Goal: Task Accomplishment & Management: Complete application form

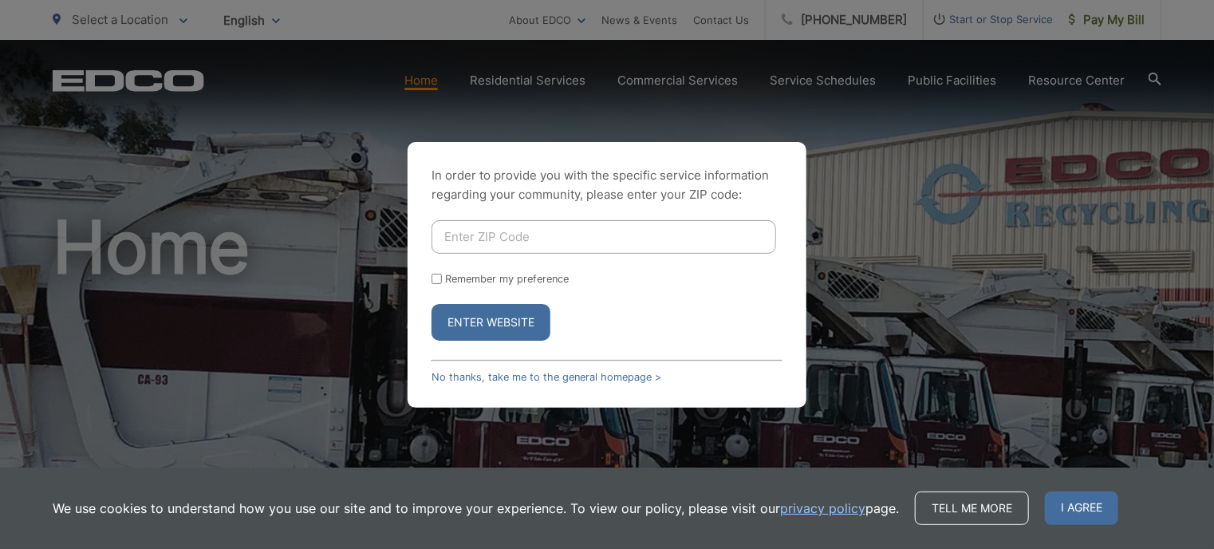
click at [504, 242] on input "Enter ZIP Code" at bounding box center [604, 237] width 345 height 34
type input "92021"
click at [432, 304] on button "Enter Website" at bounding box center [491, 322] width 119 height 37
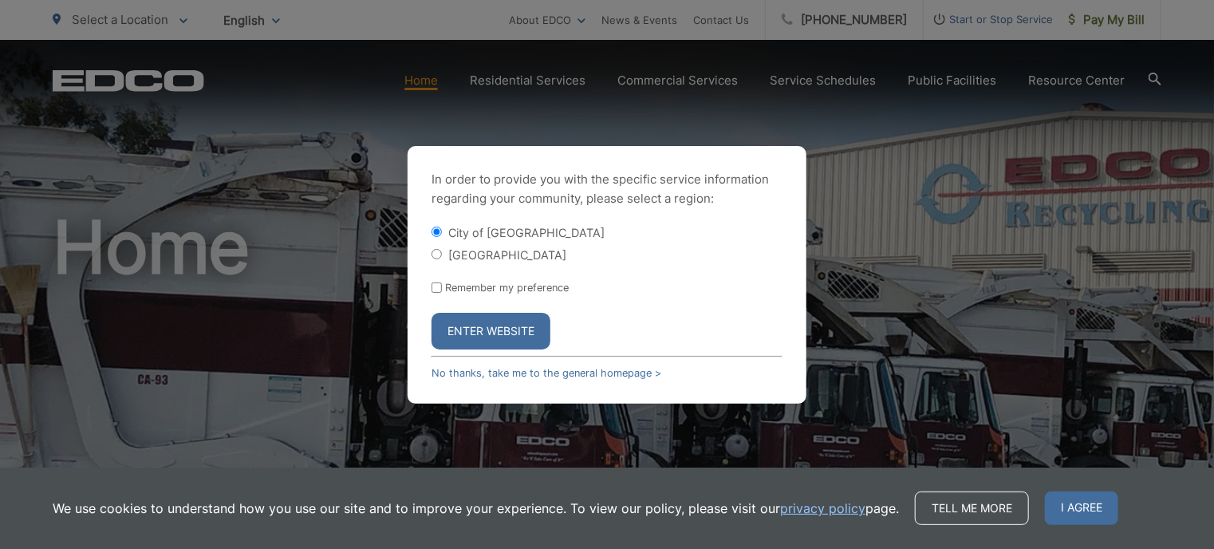
click at [453, 260] on label "[GEOGRAPHIC_DATA]" at bounding box center [507, 255] width 118 height 14
click at [442, 259] on input "[GEOGRAPHIC_DATA]" at bounding box center [437, 254] width 10 height 10
radio input "true"
click at [440, 290] on input "Remember my preference" at bounding box center [437, 287] width 10 height 10
checkbox input "true"
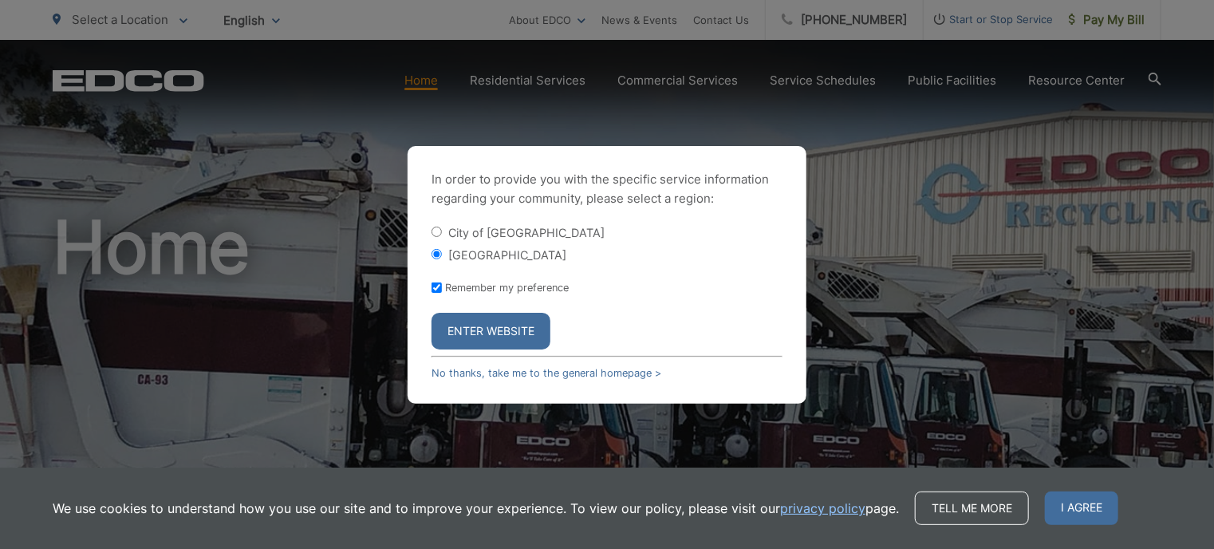
click at [491, 331] on button "Enter Website" at bounding box center [491, 331] width 119 height 37
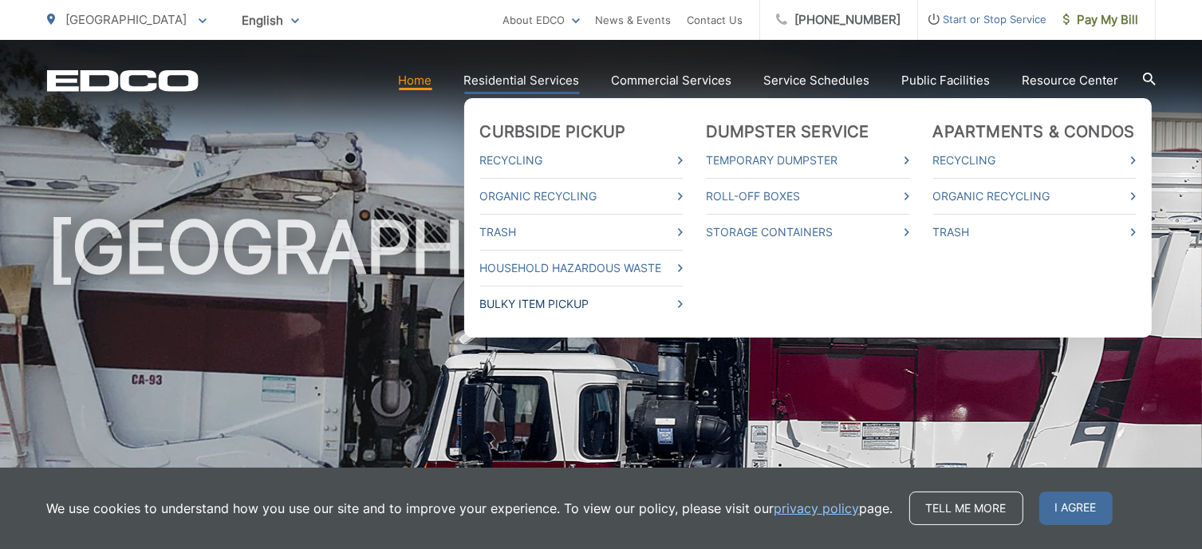
click at [683, 305] on icon at bounding box center [680, 304] width 5 height 8
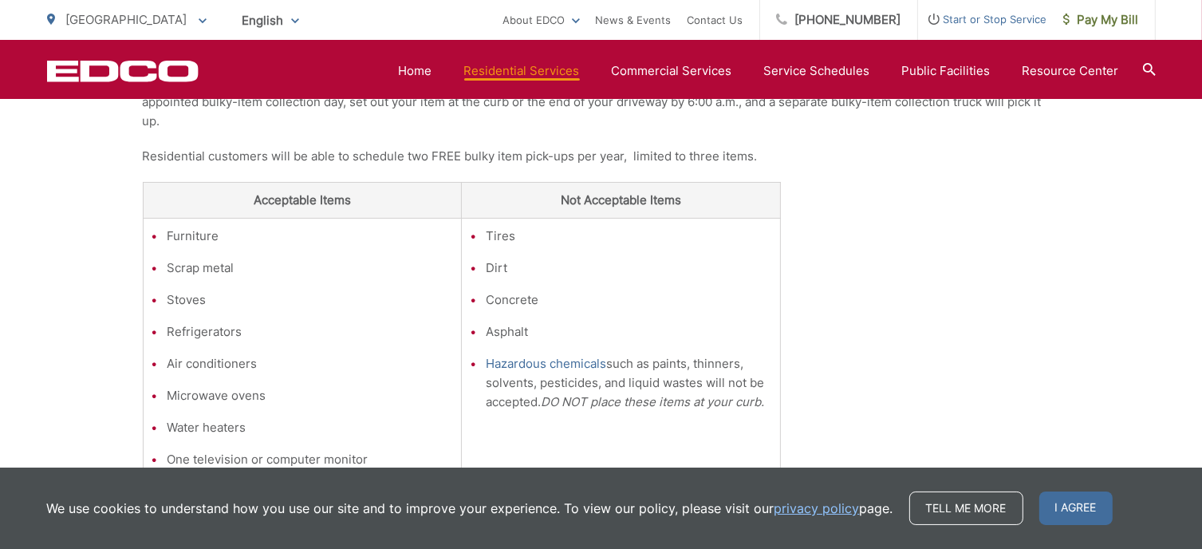
scroll to position [396, 0]
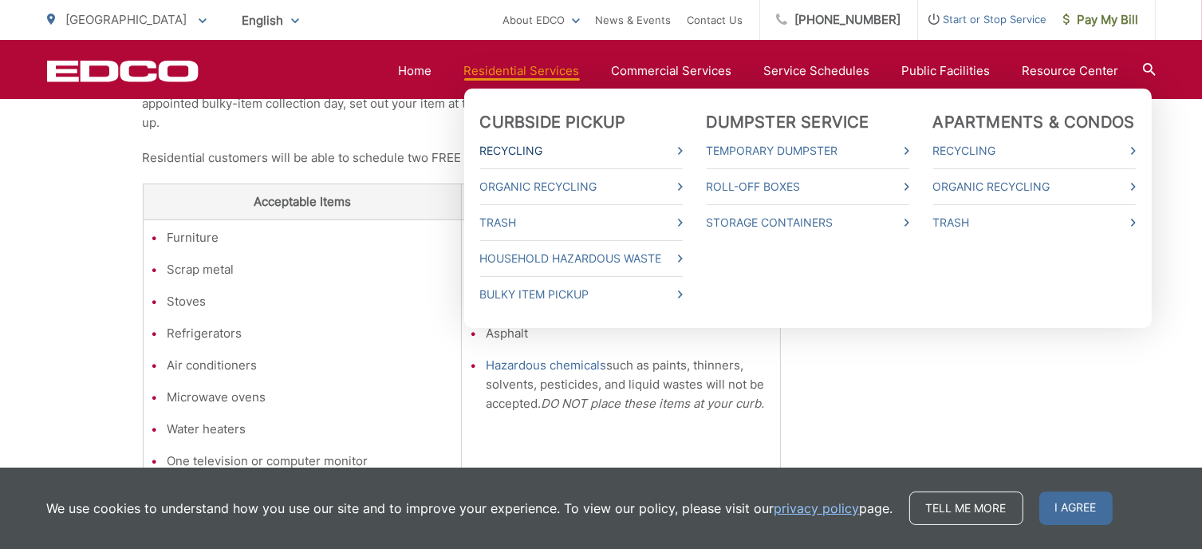
click at [683, 152] on icon at bounding box center [680, 151] width 5 height 8
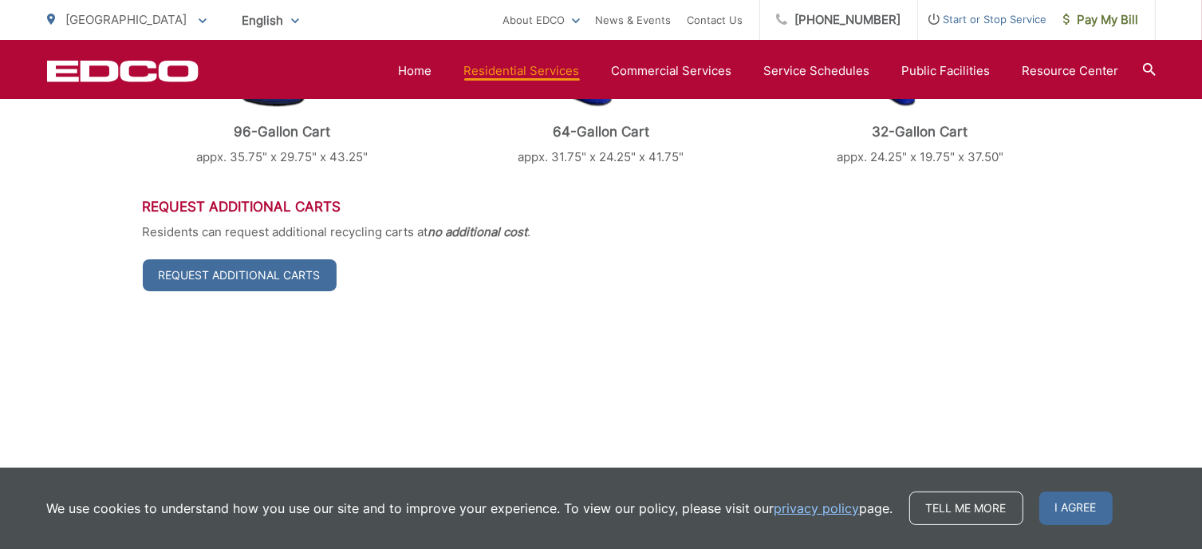
scroll to position [681, 0]
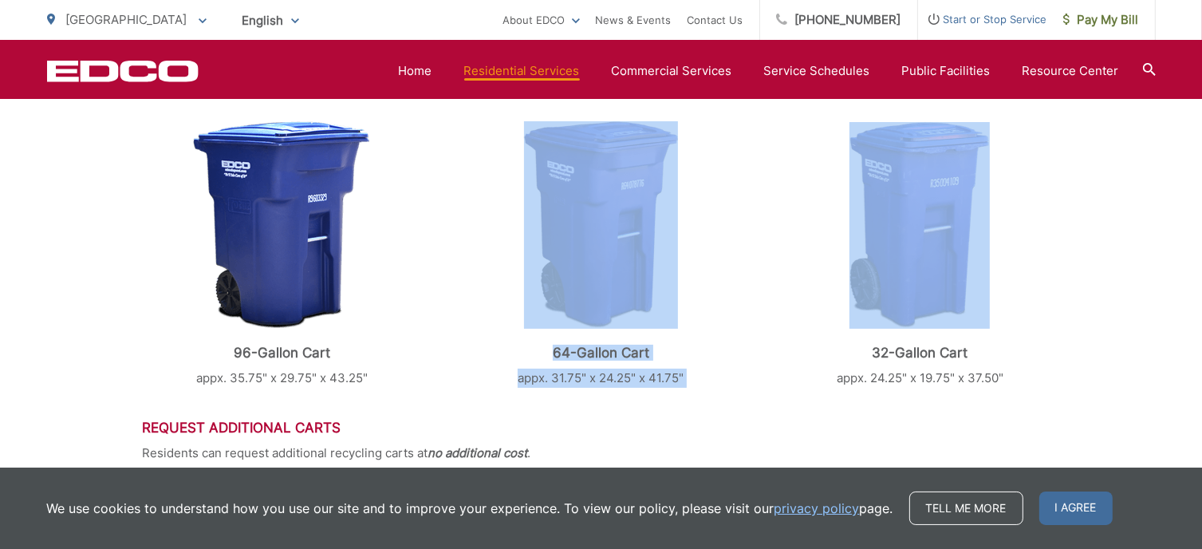
drag, startPoint x: 798, startPoint y: 286, endPoint x: 607, endPoint y: 293, distance: 190.8
click at [607, 293] on div "96-Gallon Cart appx. 35.75" x 29.75" x 43.25" 64-Gallon Cart appx. 31.75" x 24.…" at bounding box center [602, 254] width 918 height 266
click at [884, 267] on img at bounding box center [920, 225] width 140 height 207
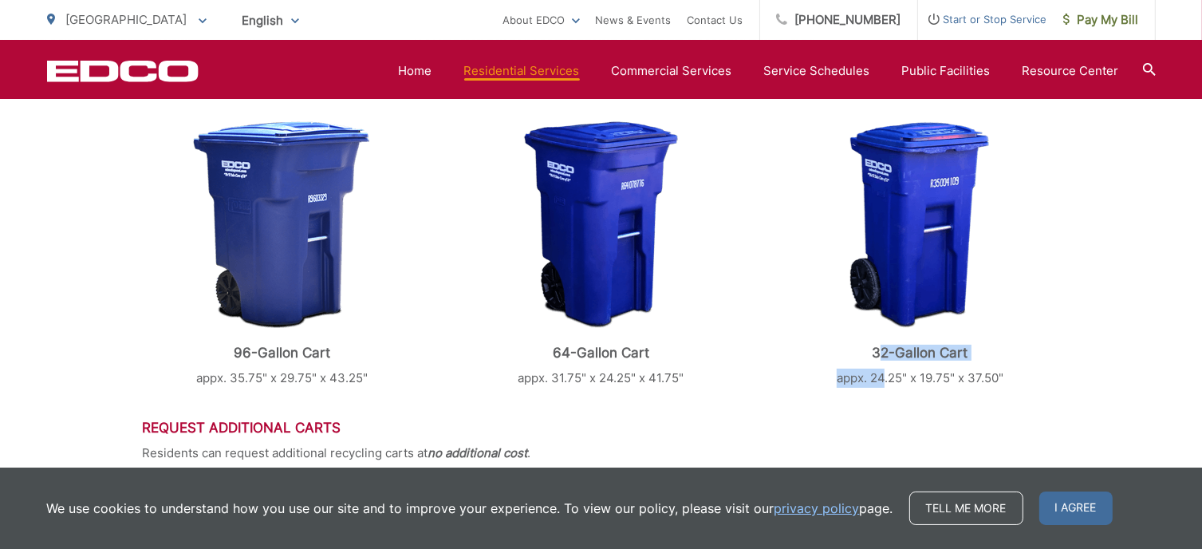
click at [884, 363] on div "32-Gallon Cart appx. 24.25" x 19.75" x 37.50"" at bounding box center [919, 254] width 279 height 266
click at [765, 232] on div "96-Gallon Cart appx. 35.75" x 29.75" x 43.25" 64-Gallon Cart appx. 31.75" x 24.…" at bounding box center [602, 254] width 918 height 266
click at [825, 433] on h3 "Request Additional Carts" at bounding box center [602, 428] width 918 height 16
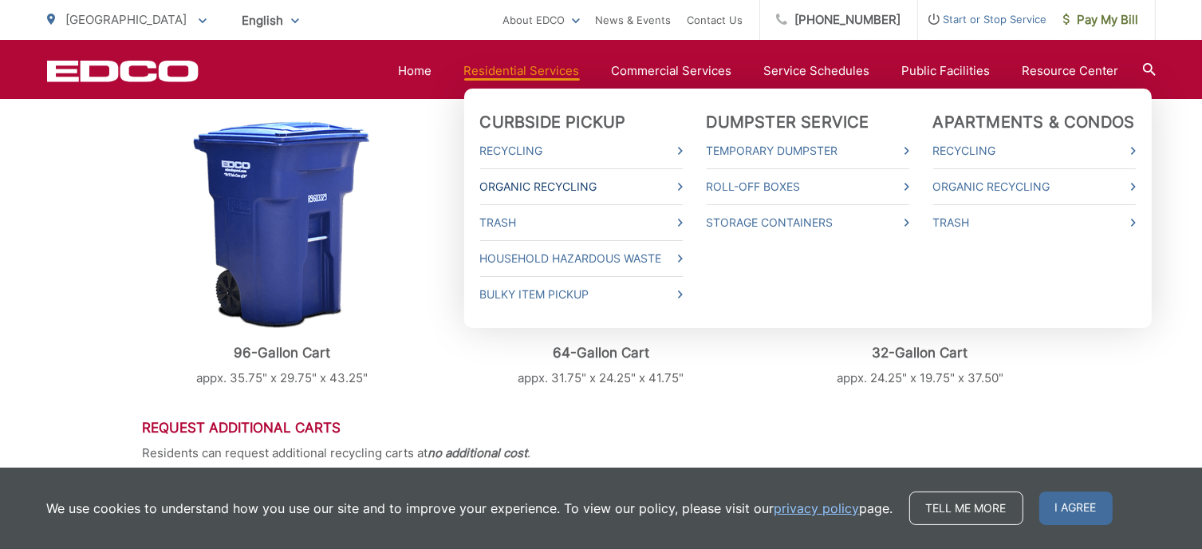
click at [523, 191] on link "Organic Recycling" at bounding box center [581, 186] width 203 height 19
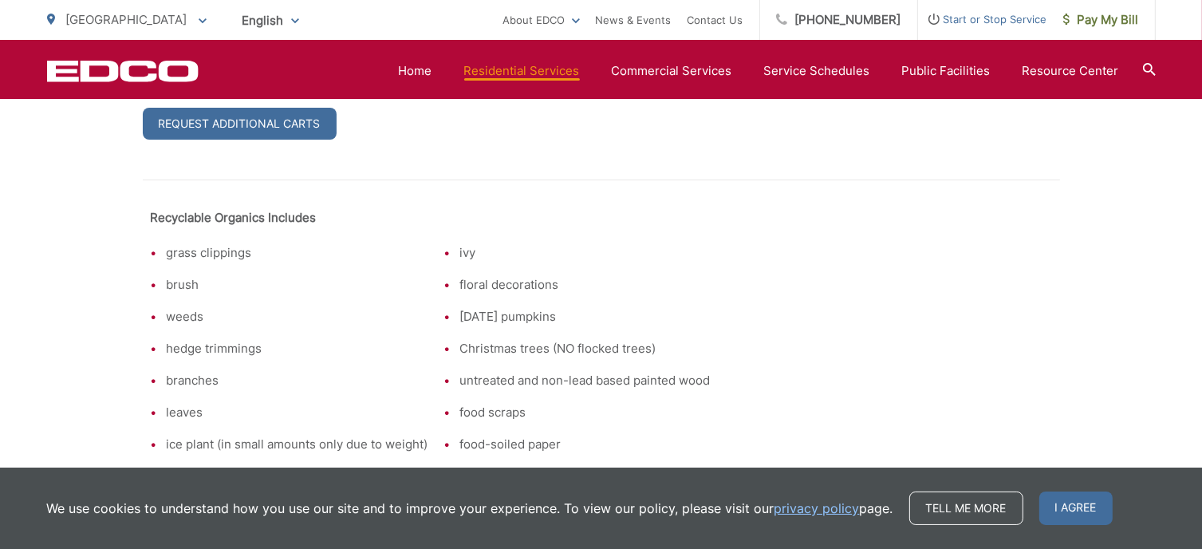
scroll to position [1123, 0]
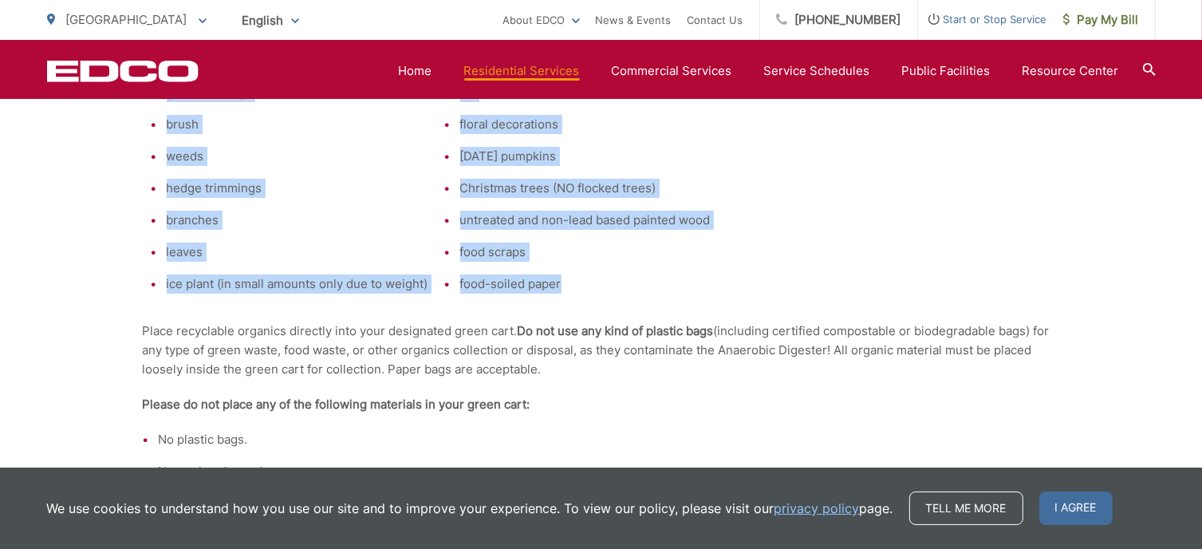
drag, startPoint x: 869, startPoint y: 253, endPoint x: 588, endPoint y: 300, distance: 284.8
click at [664, 291] on div "Recyclable Organics Includes grass clippings brush weeds hedge trimmings branch…" at bounding box center [602, 298] width 918 height 558
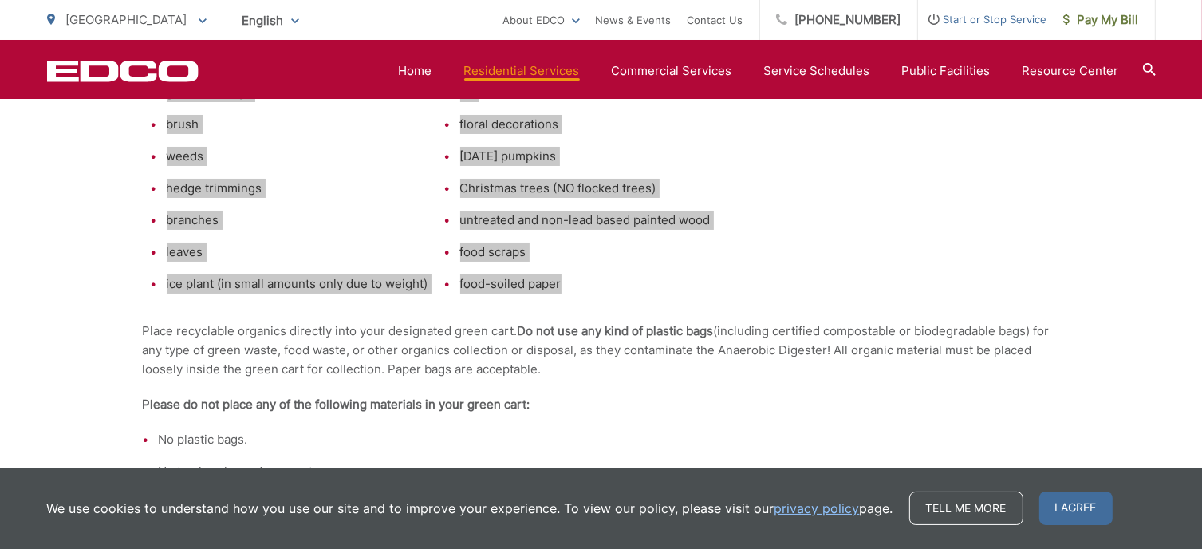
scroll to position [884, 0]
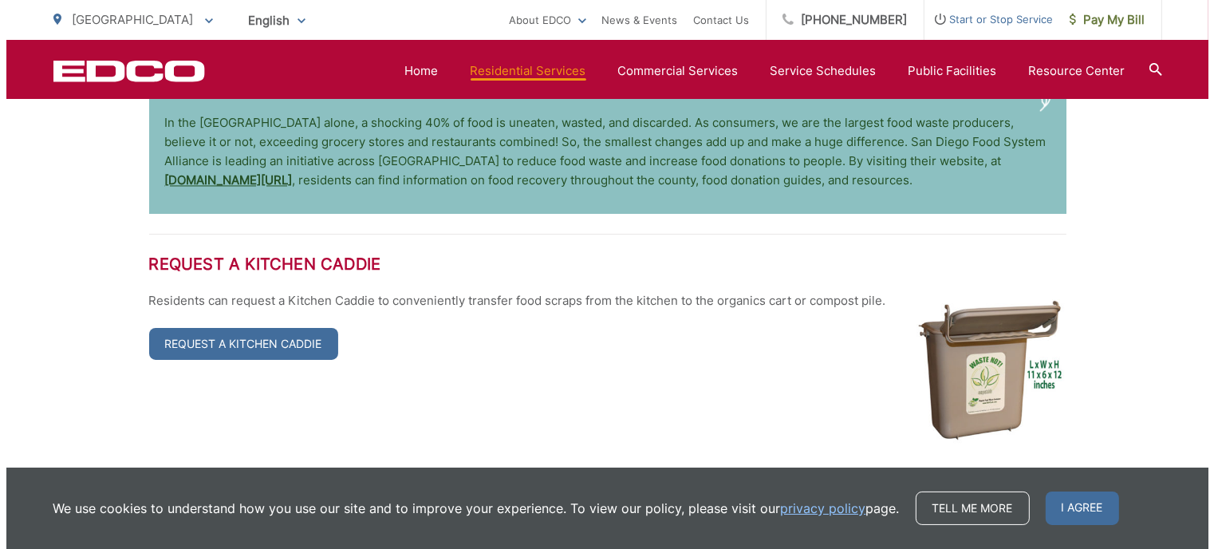
scroll to position [3053, 0]
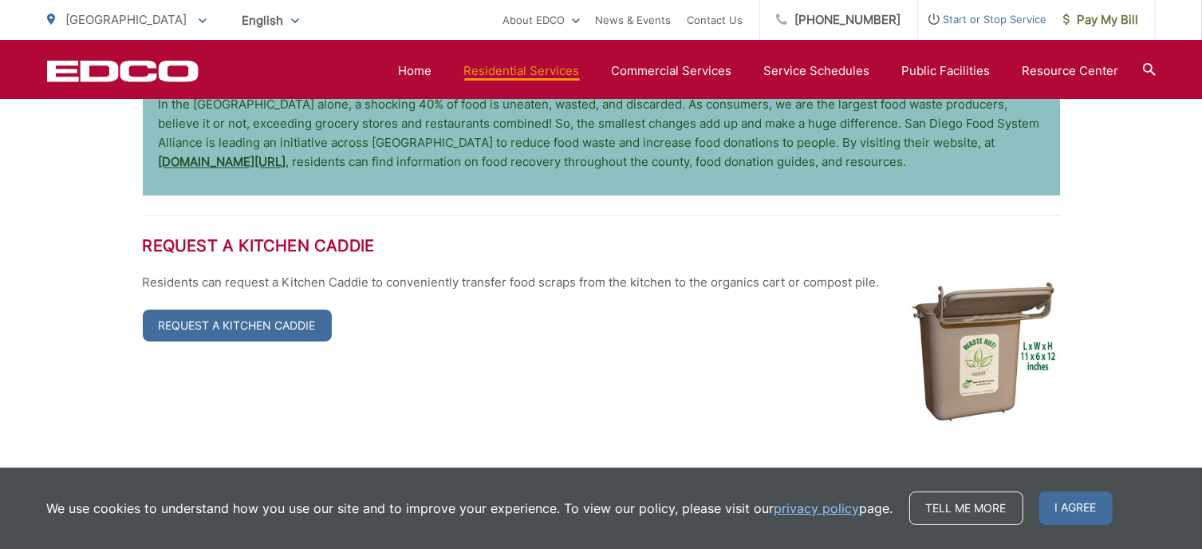
click at [244, 310] on link "Request a Kitchen Caddie" at bounding box center [237, 326] width 189 height 32
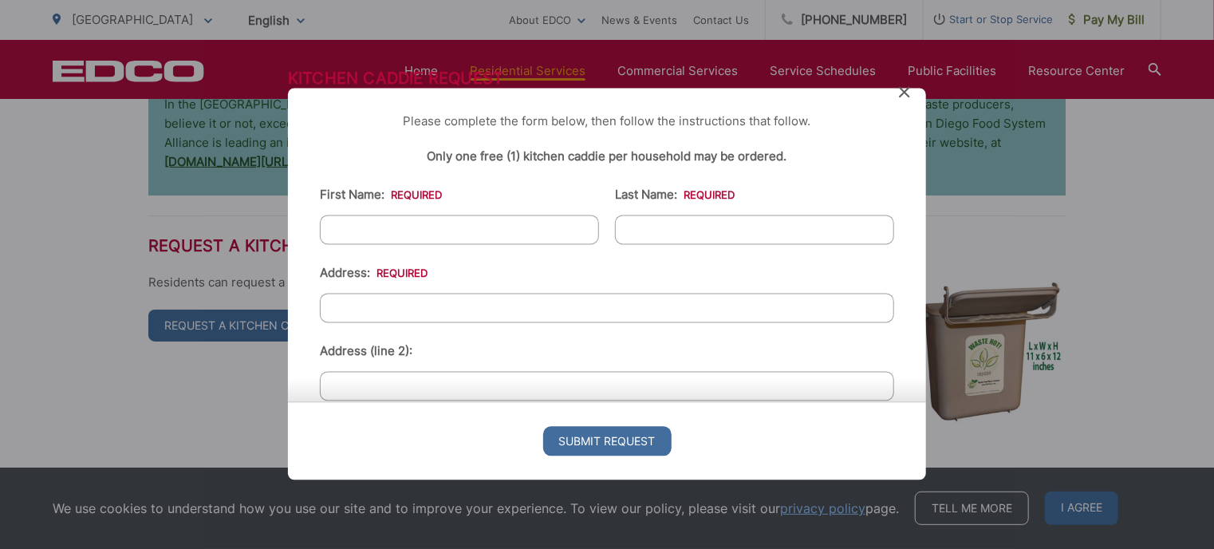
click at [441, 229] on input "First Name: *" at bounding box center [459, 230] width 279 height 30
type input "Bernie"
type input "Hensgens"
type input "13548 Avenida Del Charro"
type input "Ste 100"
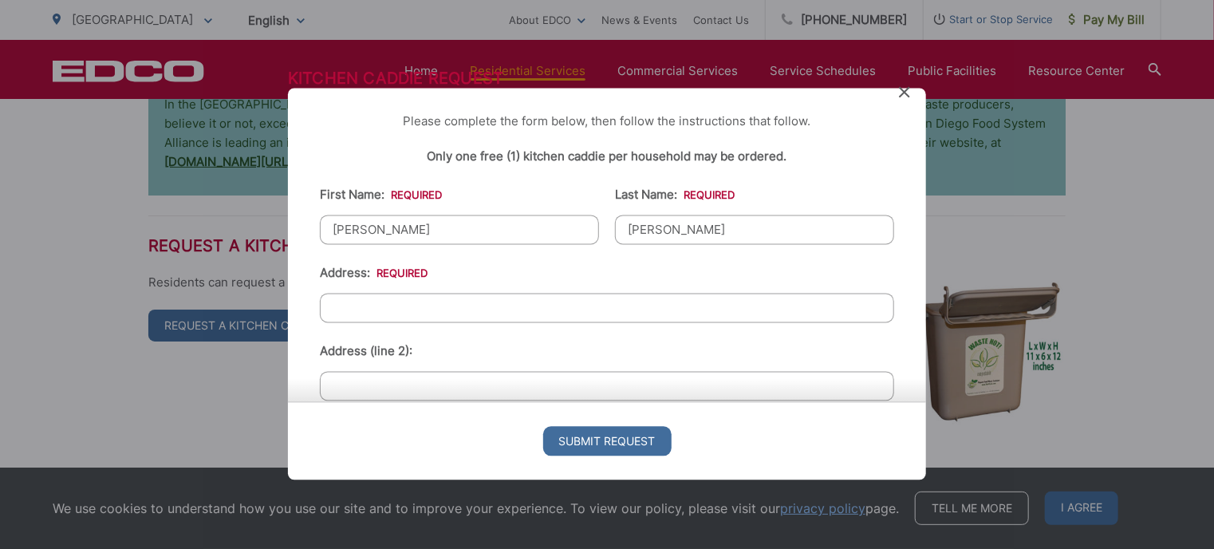
type input "El Cajon"
type input "92021"
type input "(619) 558-6861"
drag, startPoint x: 417, startPoint y: 389, endPoint x: 367, endPoint y: 389, distance: 50.3
click at [294, 402] on div "Submit Request" at bounding box center [607, 441] width 638 height 78
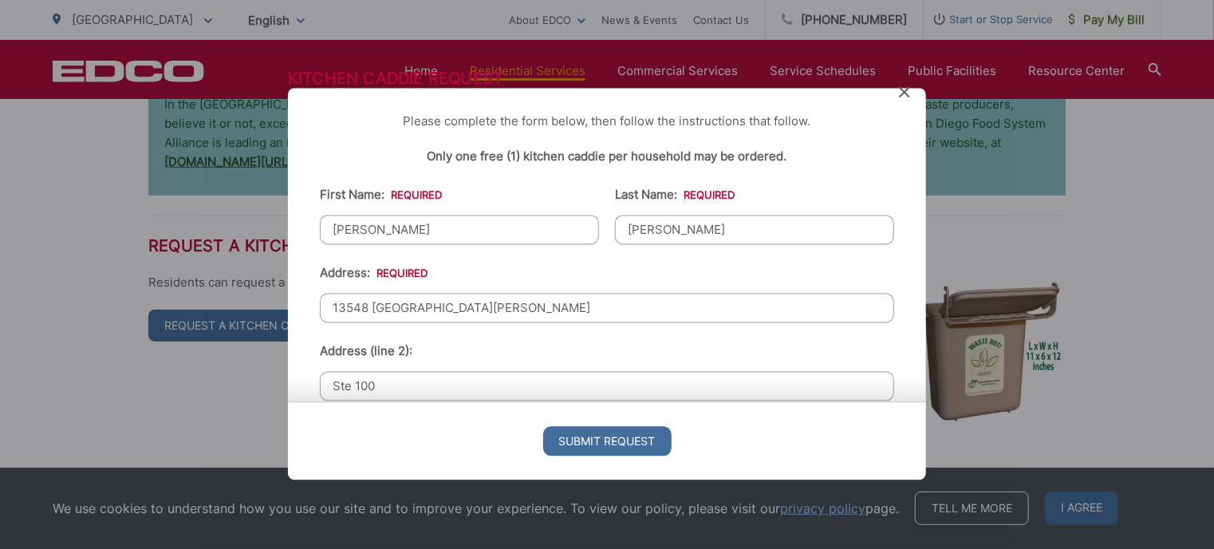
drag, startPoint x: 377, startPoint y: 385, endPoint x: 364, endPoint y: 389, distance: 13.9
click at [309, 402] on div "Submit Request" at bounding box center [607, 441] width 638 height 78
click at [364, 402] on div "Submit Request" at bounding box center [607, 441] width 638 height 78
click at [919, 402] on div "Submit Request" at bounding box center [607, 441] width 638 height 78
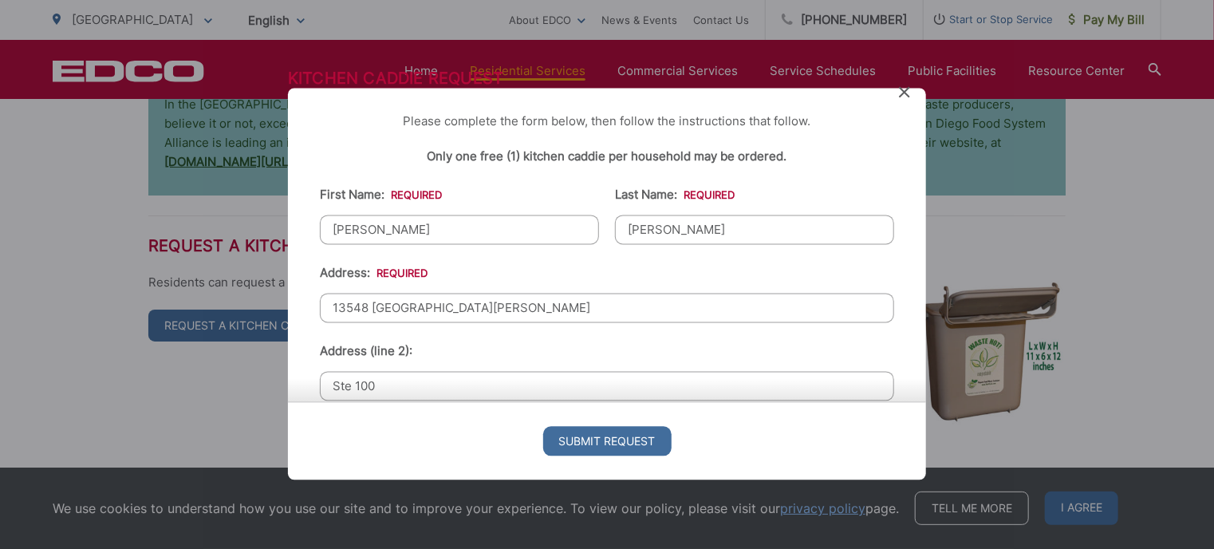
click at [919, 402] on div "Submit Request" at bounding box center [607, 441] width 638 height 78
click at [357, 377] on input "Ste 100" at bounding box center [607, 387] width 574 height 30
drag, startPoint x: 383, startPoint y: 382, endPoint x: 340, endPoint y: 385, distance: 43.2
click at [322, 402] on div "Submit Request" at bounding box center [607, 441] width 638 height 78
click at [357, 402] on div "Submit Request" at bounding box center [607, 441] width 638 height 78
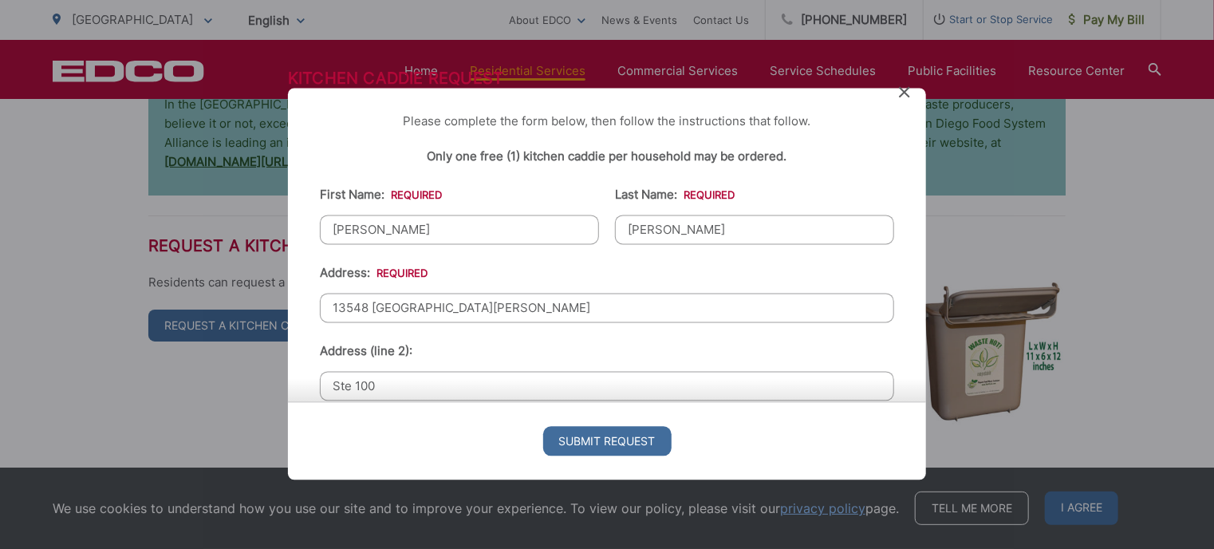
drag, startPoint x: 359, startPoint y: 384, endPoint x: 348, endPoint y: 385, distance: 11.3
click at [348, 402] on div "Submit Request" at bounding box center [607, 441] width 638 height 78
click at [351, 402] on div "Submit Request" at bounding box center [607, 441] width 638 height 78
click at [510, 309] on input "13548 Avenida Del Charro" at bounding box center [607, 309] width 574 height 30
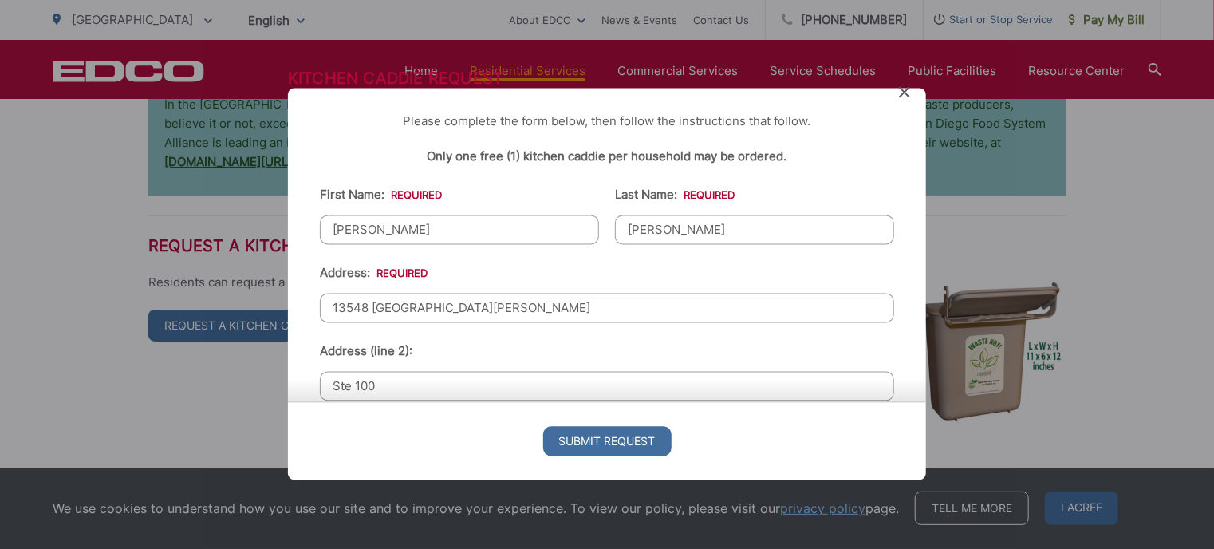
click at [443, 402] on div "Submit Request" at bounding box center [607, 441] width 638 height 78
click at [372, 402] on div "Submit Request" at bounding box center [607, 441] width 638 height 78
click at [377, 402] on div "Submit Request" at bounding box center [607, 441] width 638 height 78
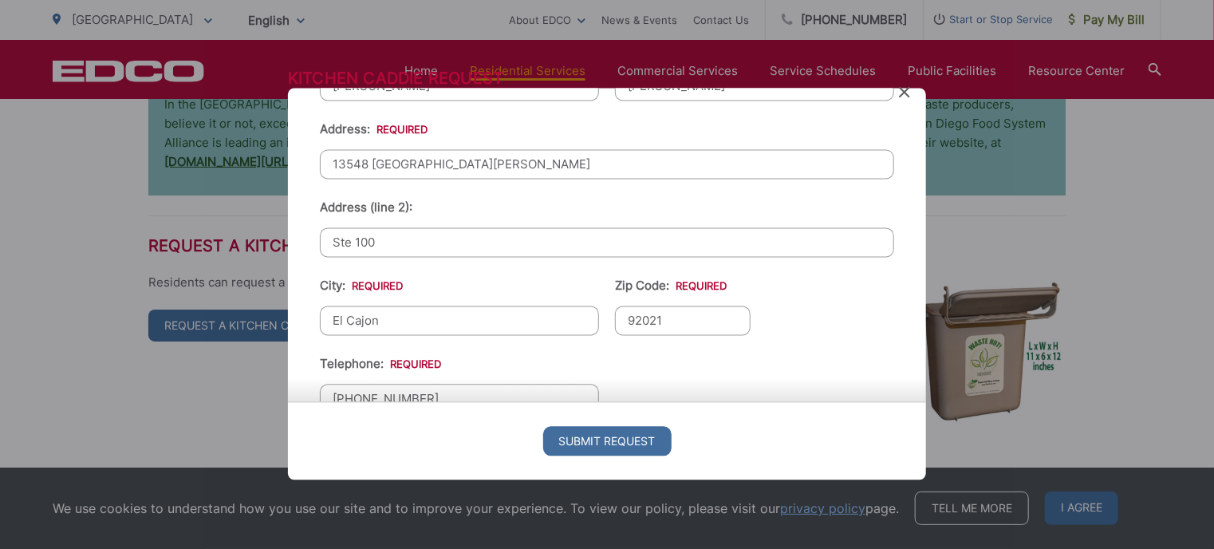
scroll to position [178, 0]
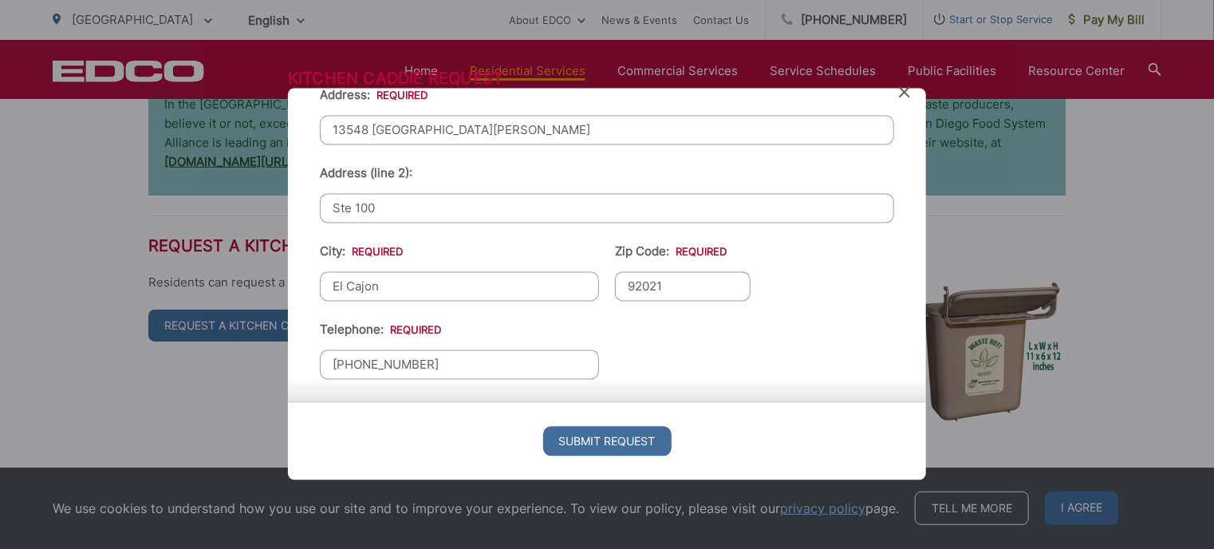
click at [617, 209] on input "Ste 100" at bounding box center [607, 209] width 574 height 30
type input "S"
click at [515, 249] on li "City: * El Cajon" at bounding box center [459, 272] width 279 height 59
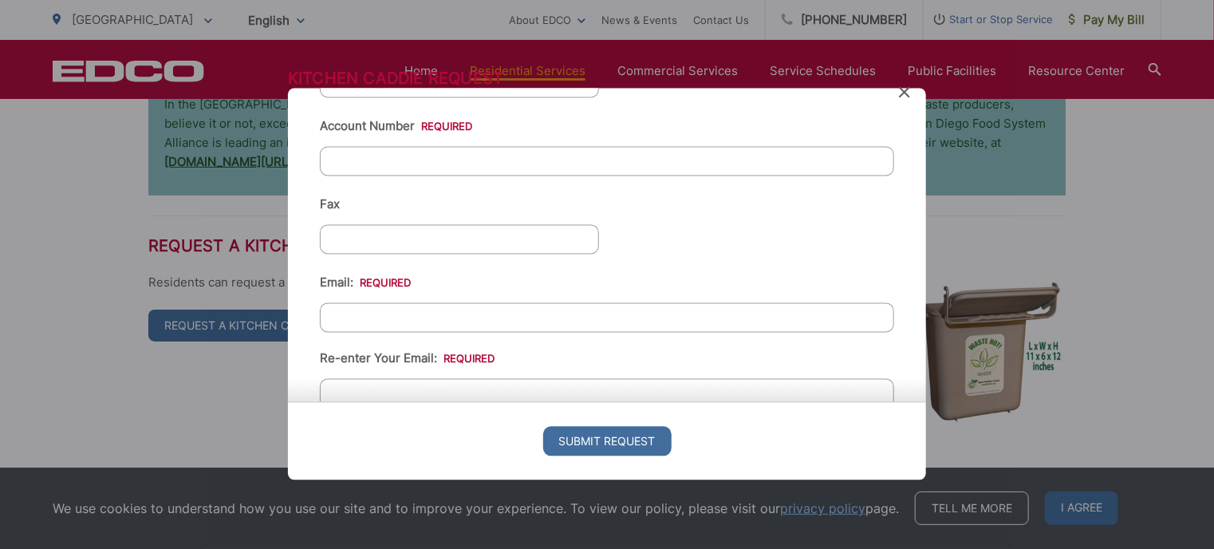
scroll to position [456, 0]
click at [433, 158] on input "Account Number *" at bounding box center [607, 165] width 574 height 30
click at [432, 152] on input "Account Number *" at bounding box center [607, 165] width 574 height 30
type input "59-EV528025"
click at [426, 315] on input "Email: *" at bounding box center [607, 321] width 574 height 30
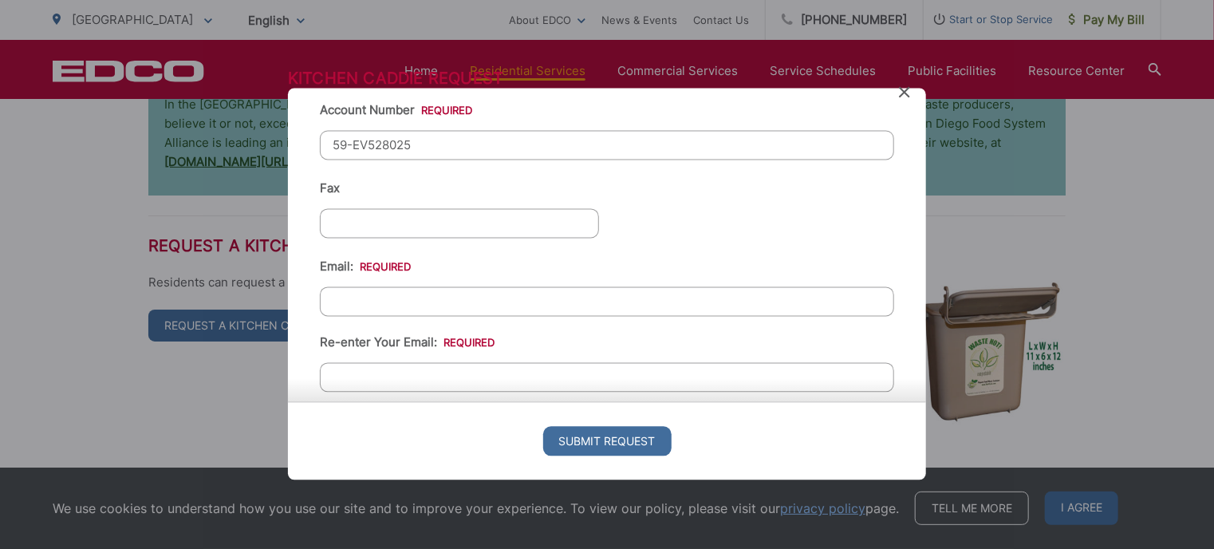
scroll to position [484, 0]
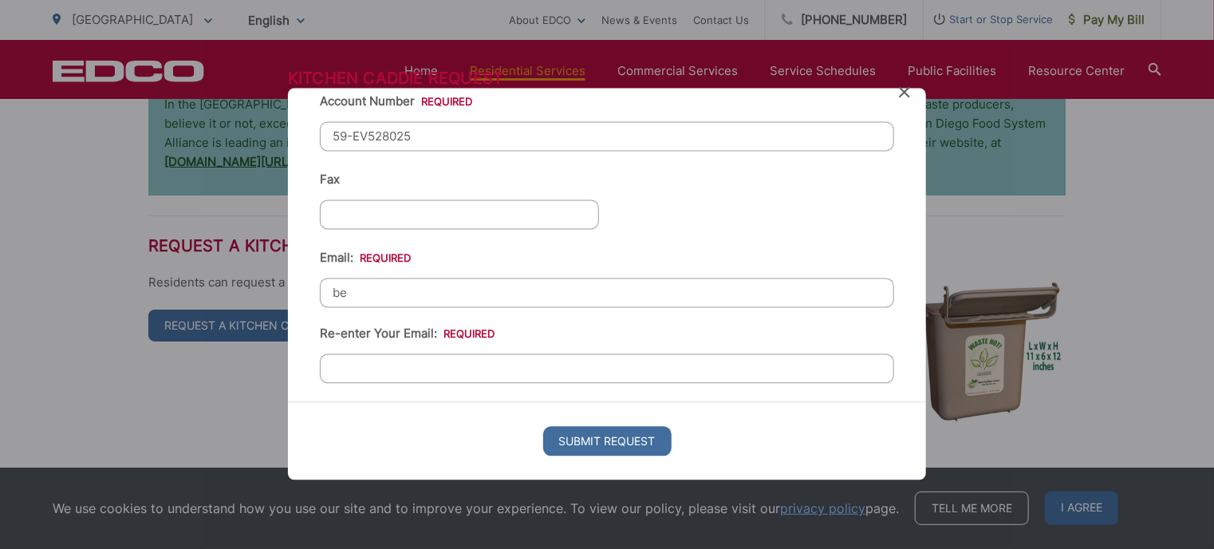
type input "b"
type input "victoriahensgens@cox.net"
type input "Ste 100"
type input "6195586861"
type input "victoriahensgens@cox.net"
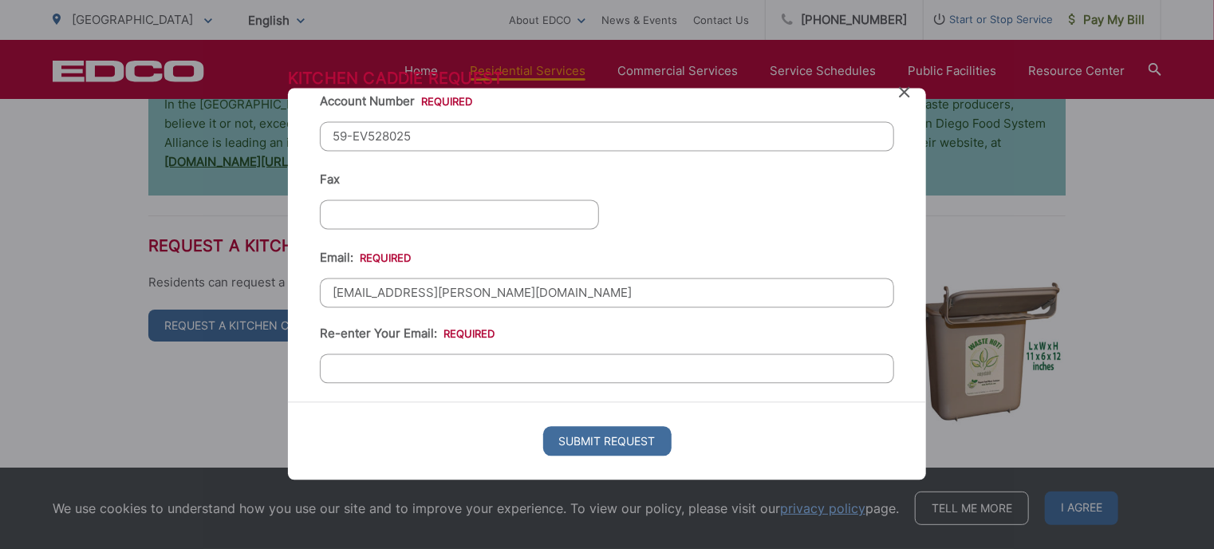
type input "(619) 558-6861"
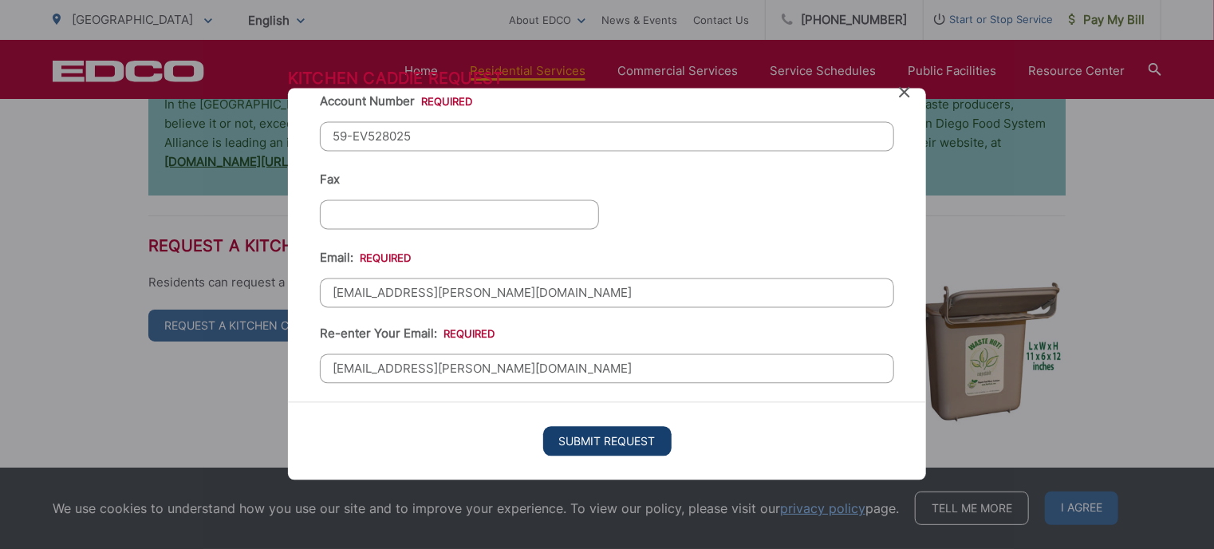
click at [632, 440] on input "Submit Request" at bounding box center [607, 442] width 128 height 30
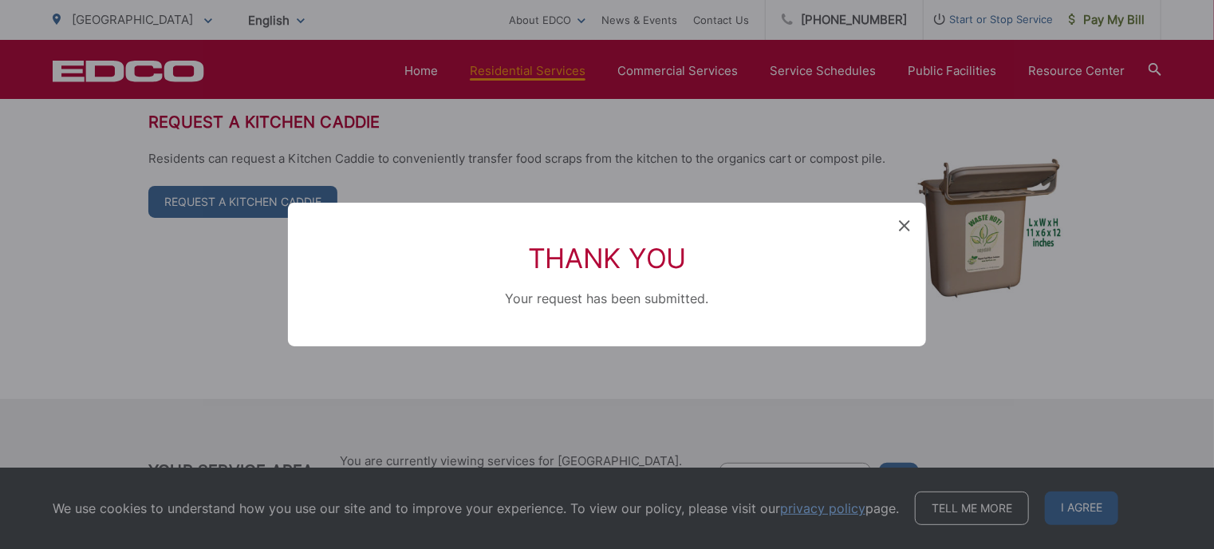
scroll to position [0, 0]
click at [905, 226] on icon at bounding box center [904, 225] width 11 height 11
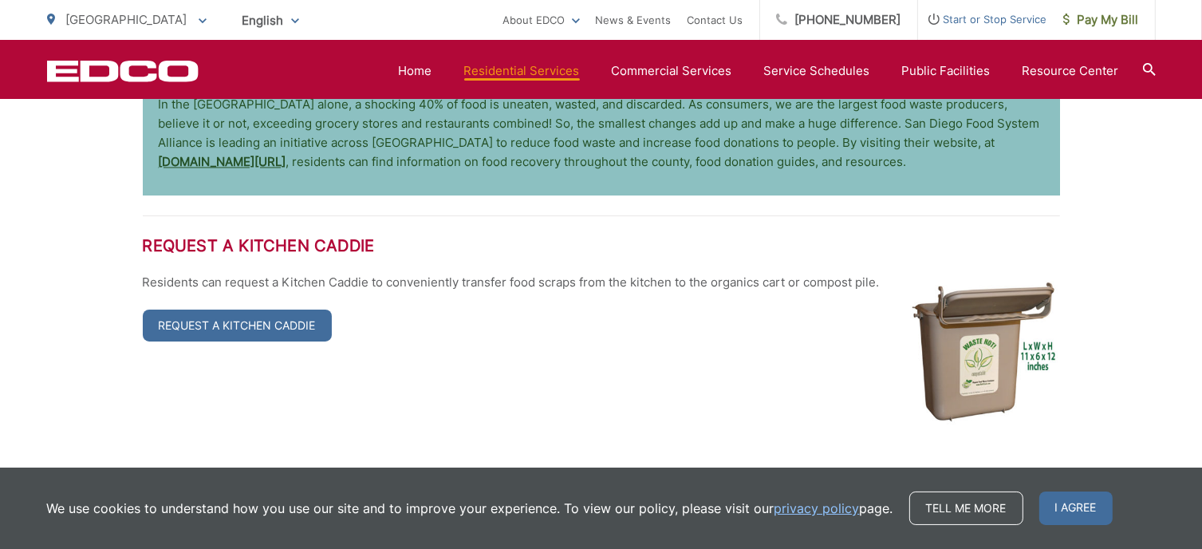
scroll to position [3132, 0]
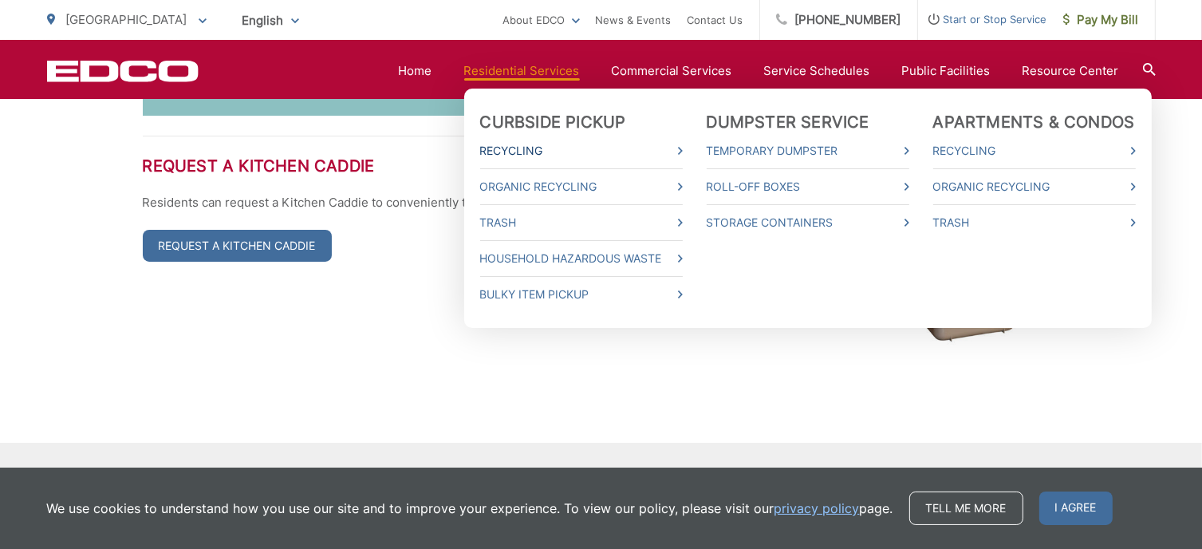
click at [676, 152] on link "Recycling" at bounding box center [581, 150] width 203 height 19
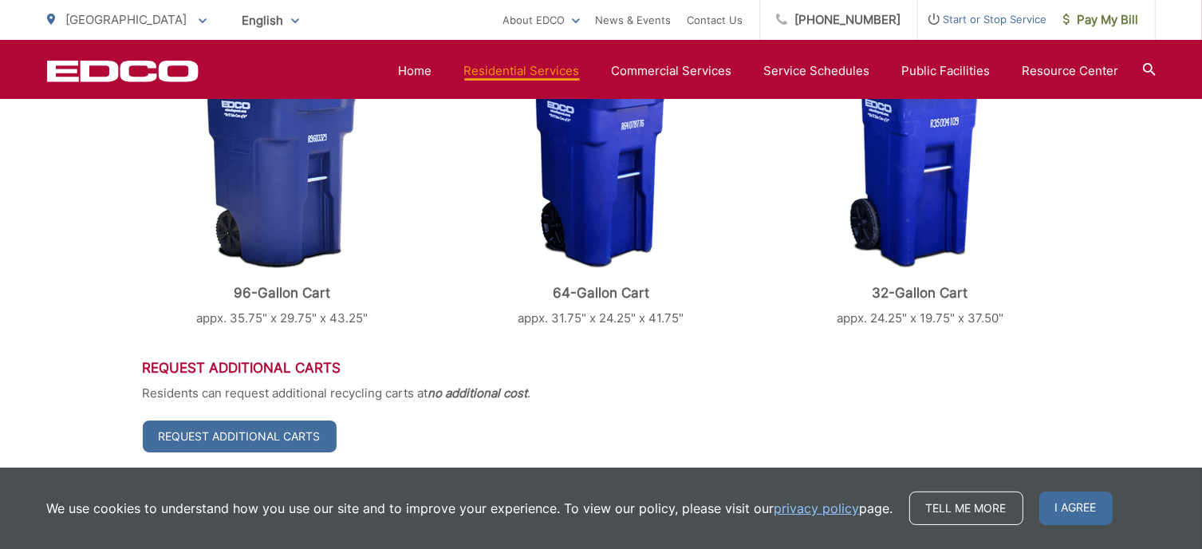
scroll to position [820, 0]
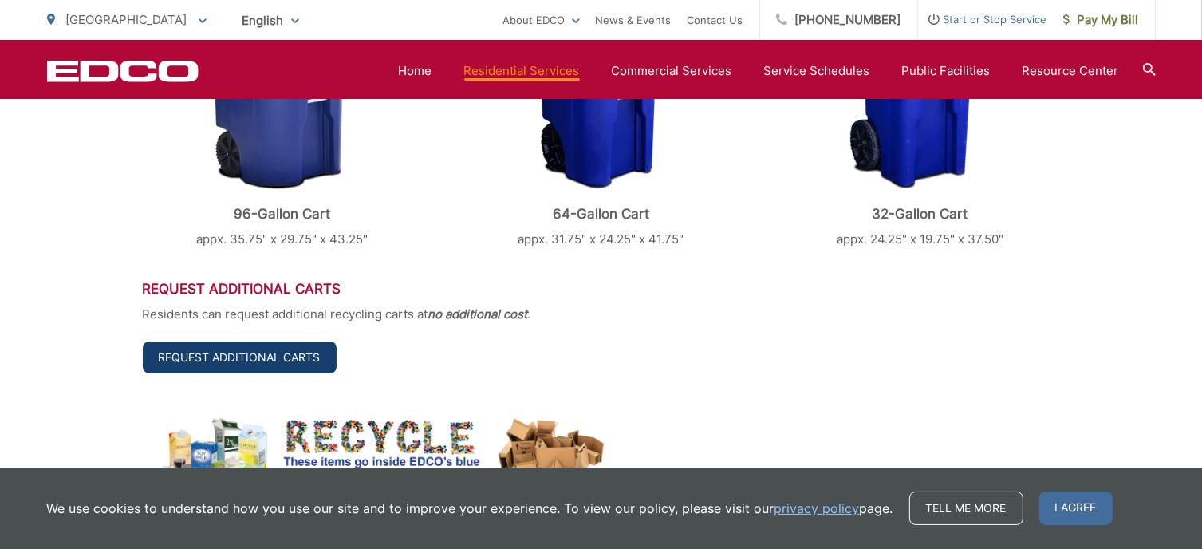
click at [249, 358] on link "Request Additional Carts" at bounding box center [240, 357] width 194 height 32
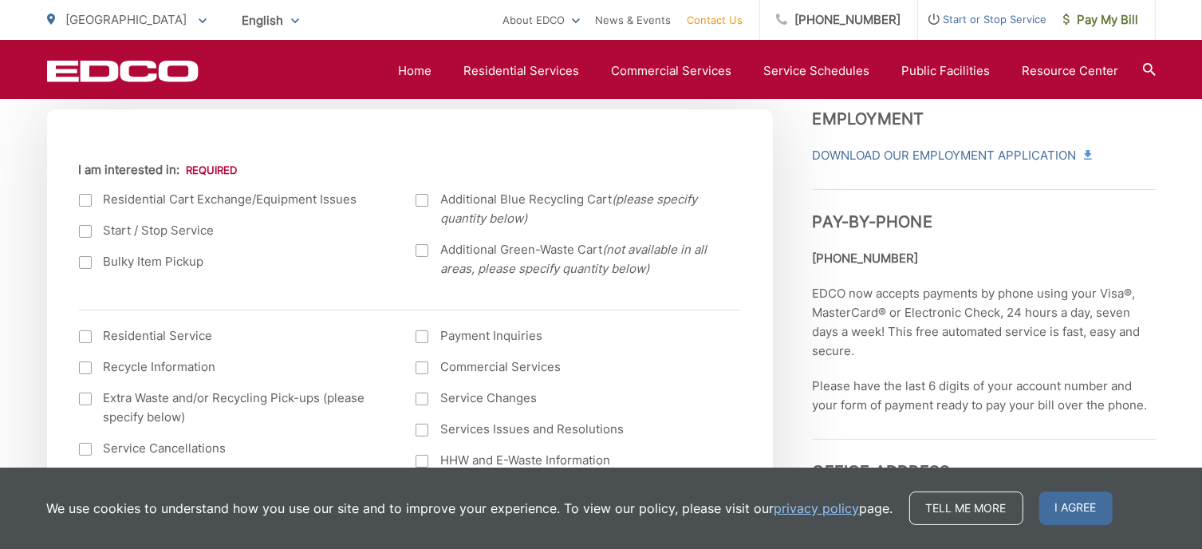
scroll to position [588, 0]
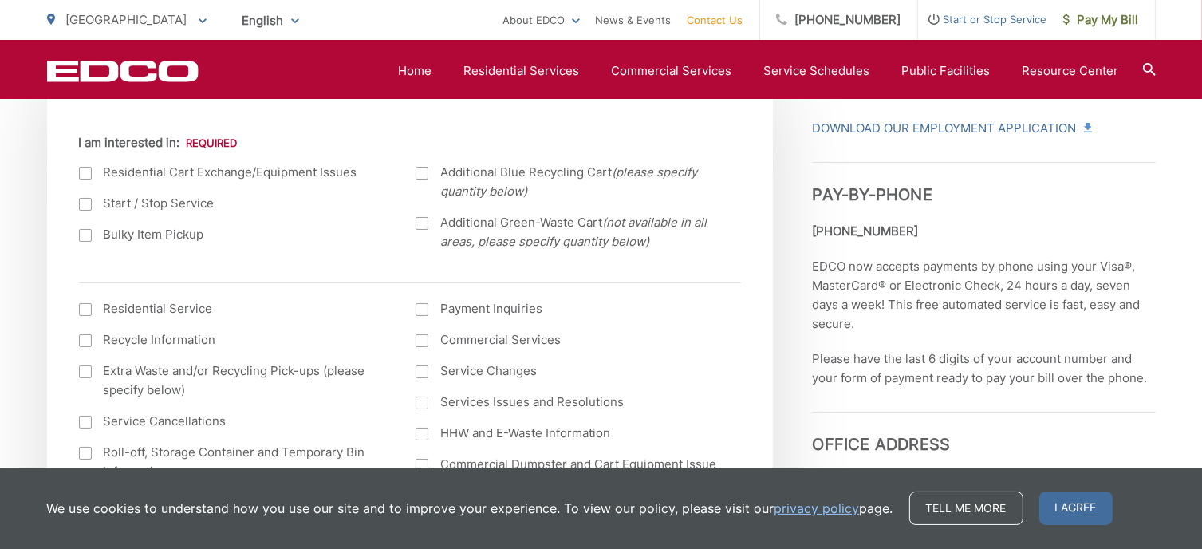
click at [422, 175] on div at bounding box center [422, 173] width 13 height 13
click at [0, 0] on input "Additional Blue Recycling Cart (please specify quantity below)" at bounding box center [0, 0] width 0 height 0
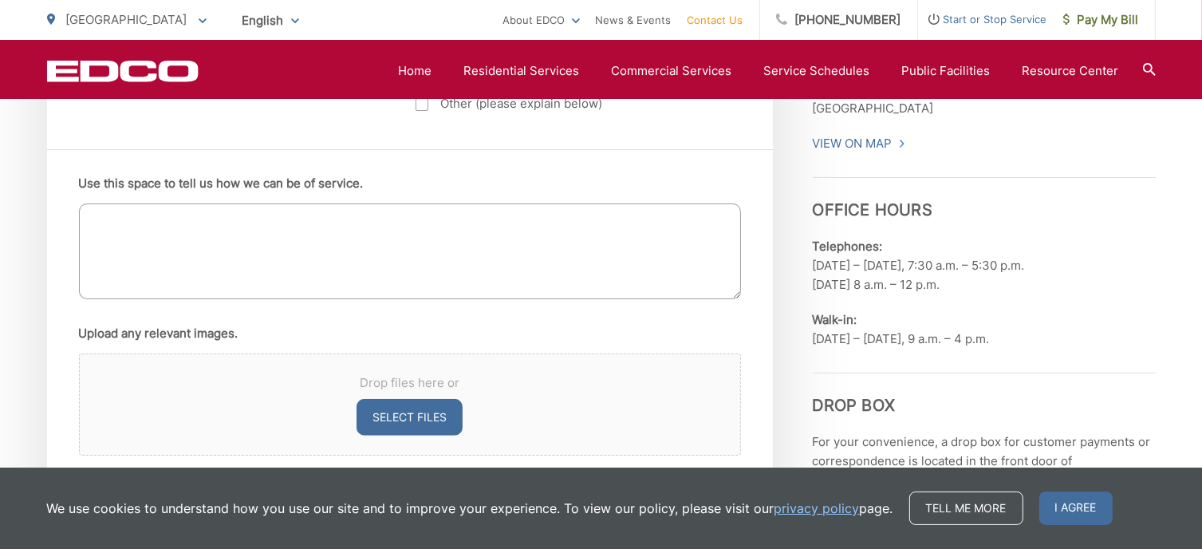
scroll to position [986, 0]
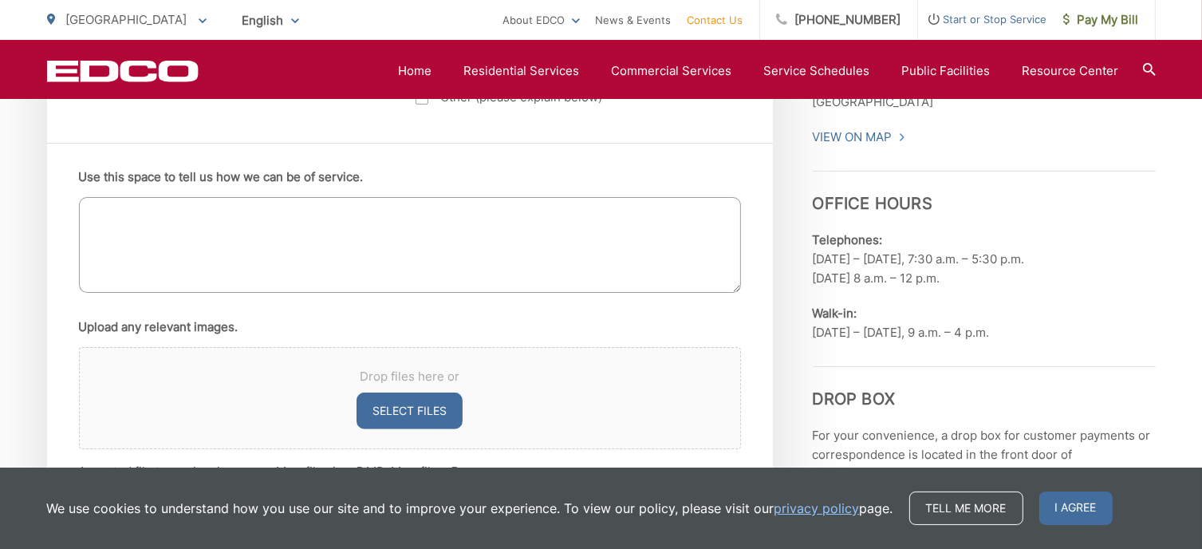
click at [287, 232] on textarea "Use this space to tell us how we can be of service." at bounding box center [410, 245] width 662 height 96
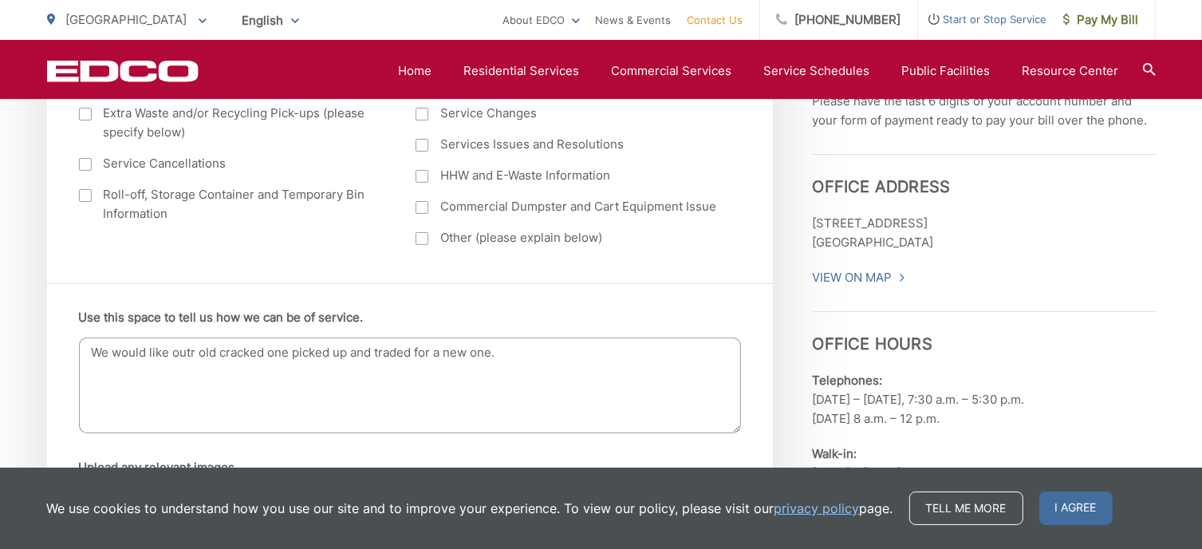
scroll to position [902, 0]
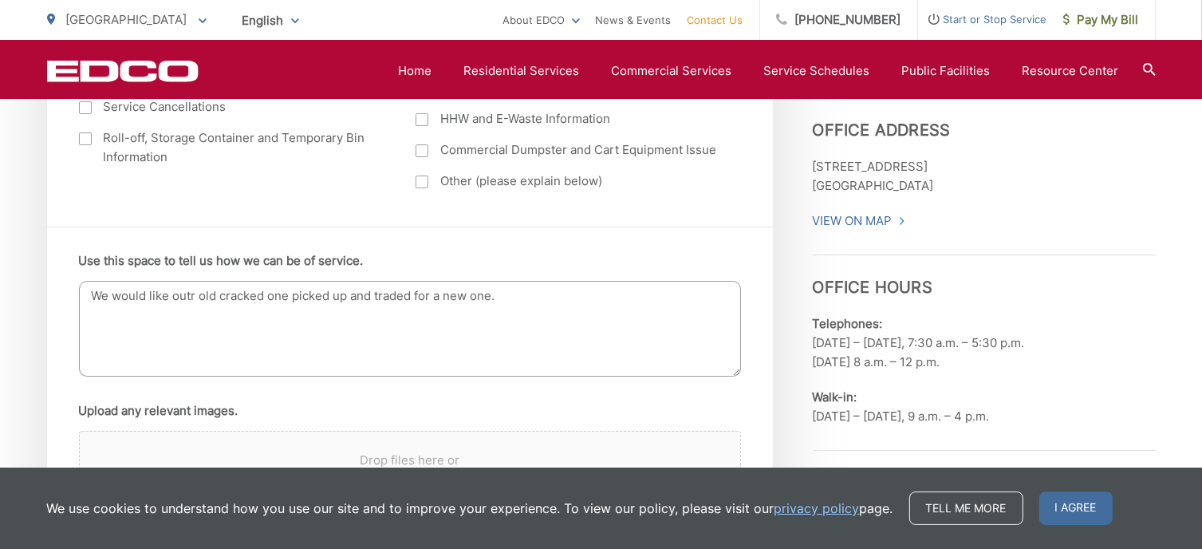
click at [195, 294] on textarea "We would like outr old cracked one picked up and traded for a new one." at bounding box center [410, 329] width 662 height 96
click at [507, 294] on textarea "We would like our old cracked one picked up and traded for a new one." at bounding box center [410, 329] width 662 height 96
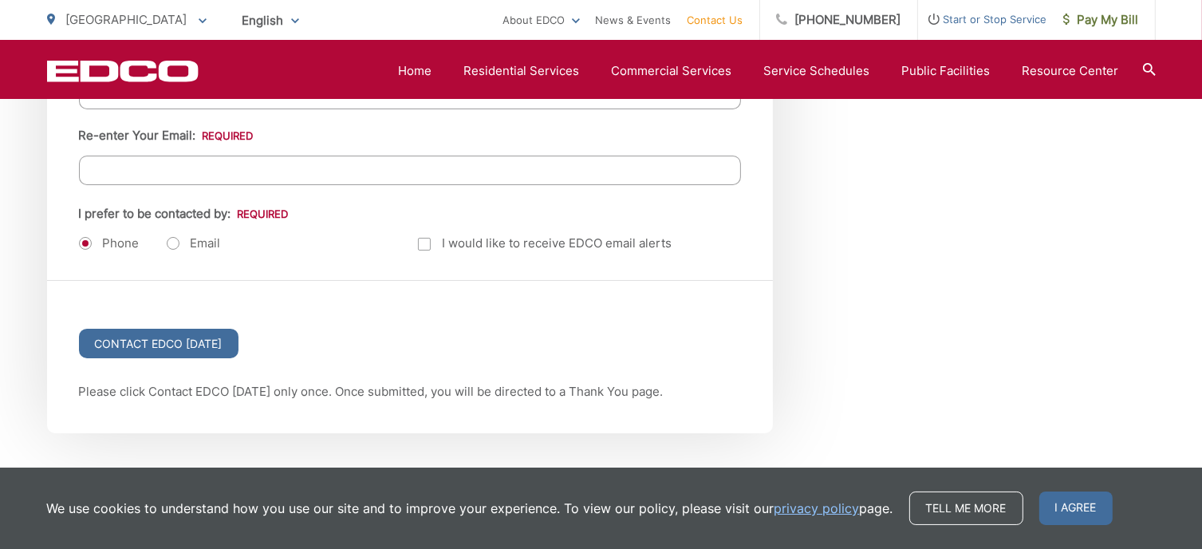
scroll to position [2117, 0]
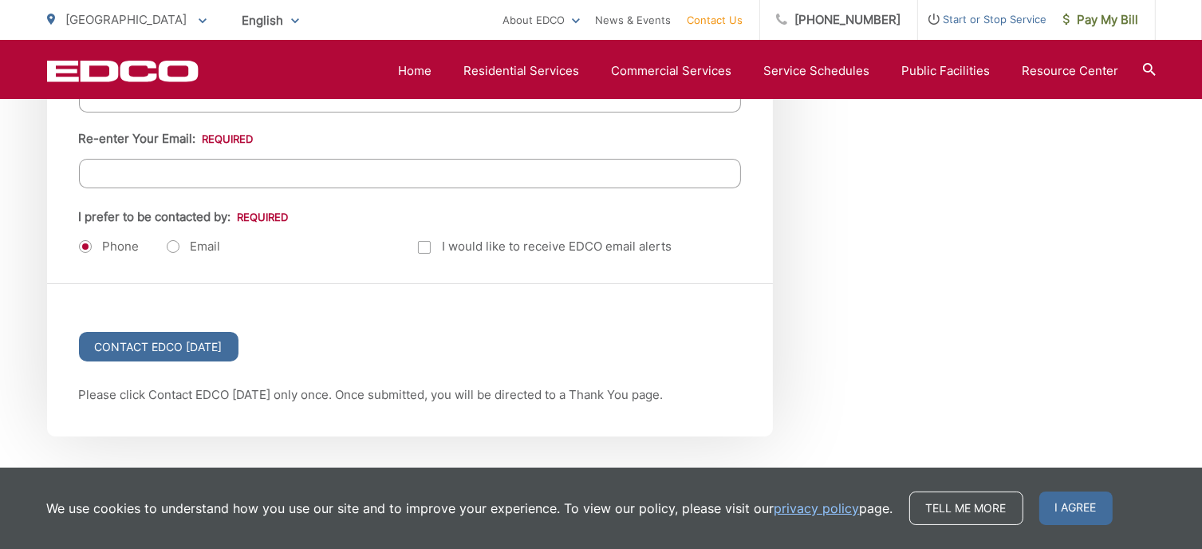
type textarea "We would like our old cracked one picked up and traded for a new one. I am havi…"
click at [176, 239] on label "Email" at bounding box center [194, 247] width 54 height 16
radio input "true"
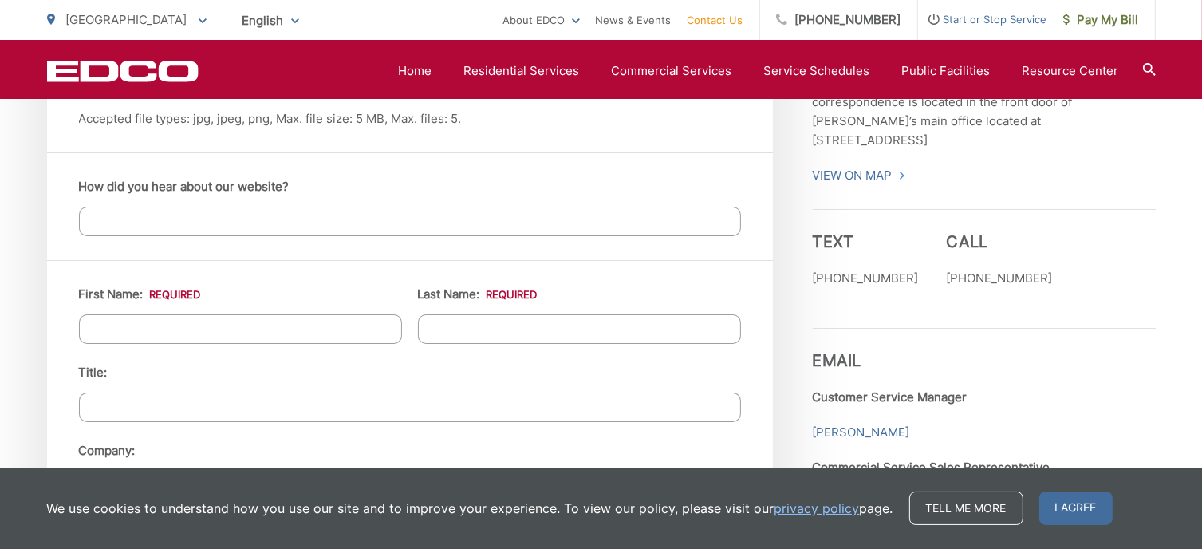
scroll to position [1434, 0]
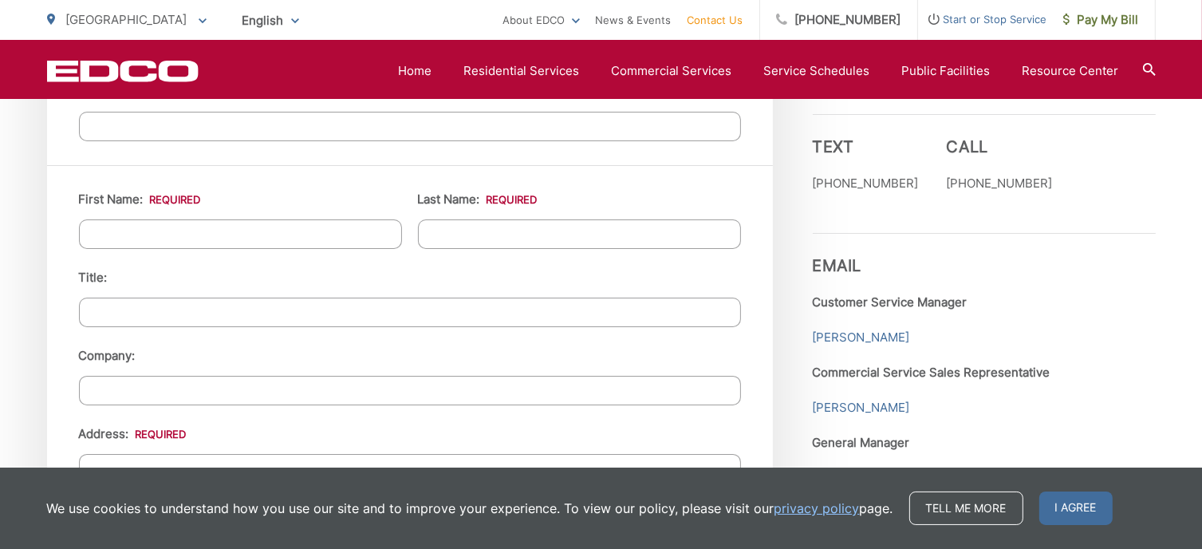
click at [278, 235] on input "First Name: *" at bounding box center [240, 234] width 323 height 30
type input "Bernie"
type input "Hensgens"
type input "13548 Avenida Del Charro"
type input "Ste 100"
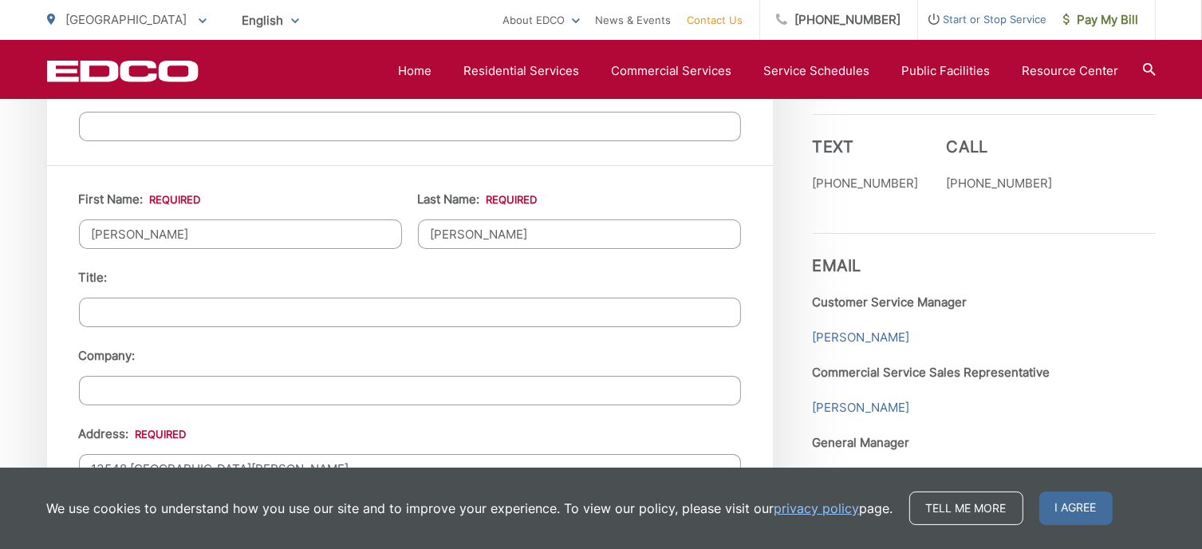
type input "El Cajon"
type input "92021"
type input "(619) 558-6861"
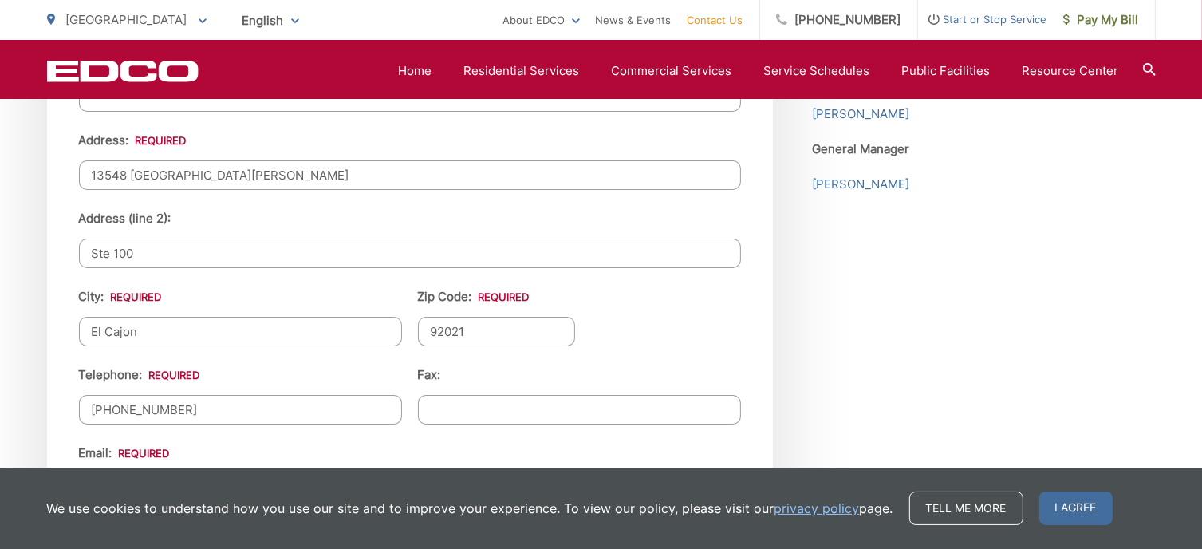
scroll to position [1739, 0]
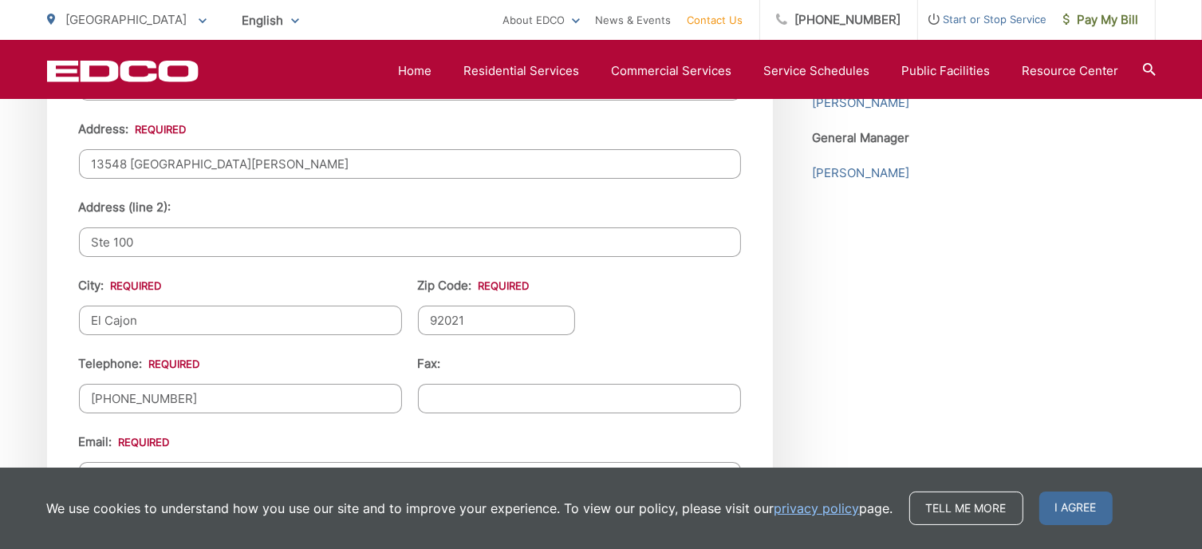
click at [344, 243] on input "Ste 100" at bounding box center [410, 242] width 662 height 30
type input "S"
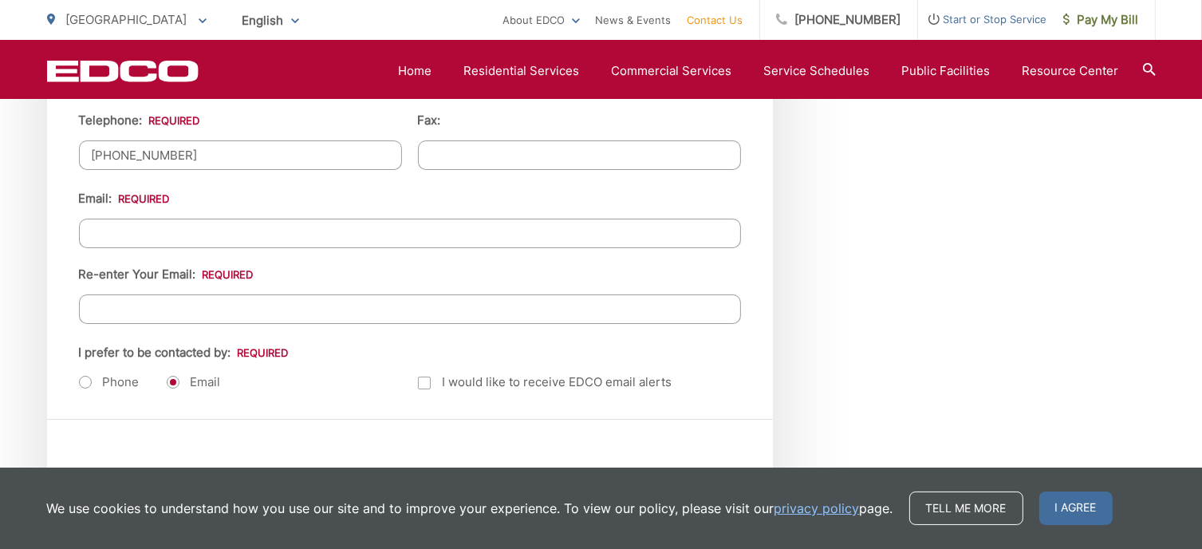
scroll to position [2017, 0]
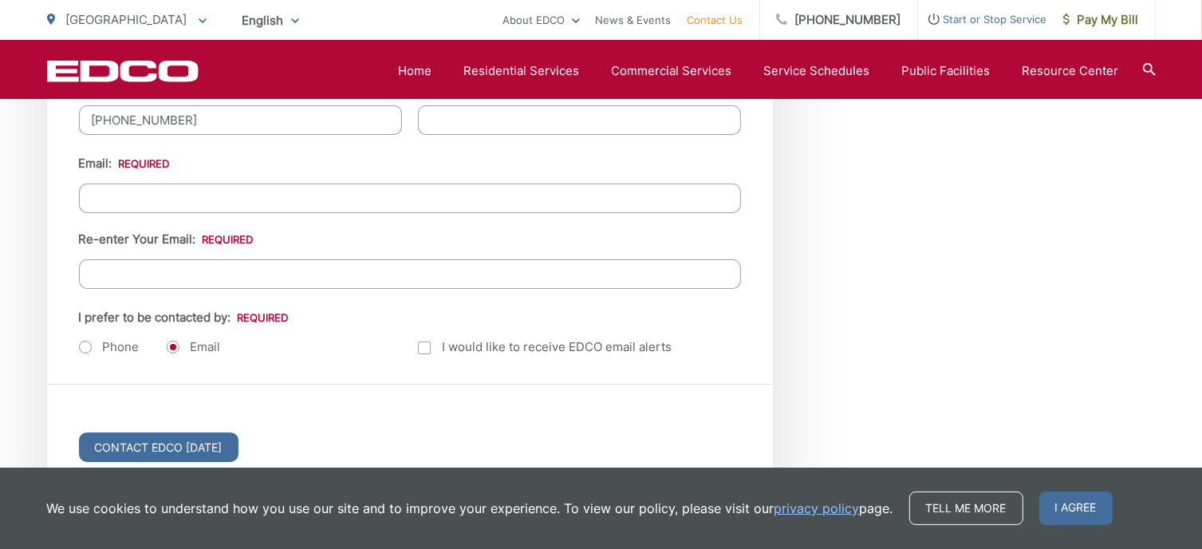
click at [242, 191] on input "Email *" at bounding box center [410, 199] width 662 height 30
type input "victoriahensgens@cox.net"
type input "Ste 100"
type input "6195586861"
type input "victoriahensgens@cox.net"
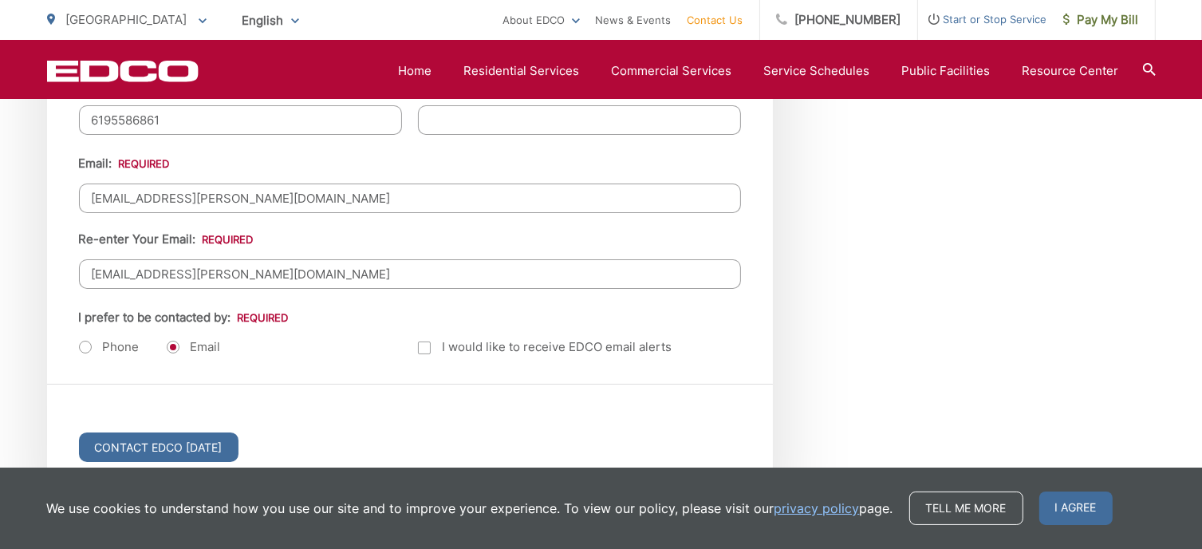
type input "(619) 558-6861"
click at [274, 270] on input "victoriahensgens@cox.net" at bounding box center [410, 274] width 662 height 30
drag, startPoint x: 204, startPoint y: 282, endPoint x: 22, endPoint y: 283, distance: 182.7
drag, startPoint x: 274, startPoint y: 193, endPoint x: -6, endPoint y: 197, distance: 280.1
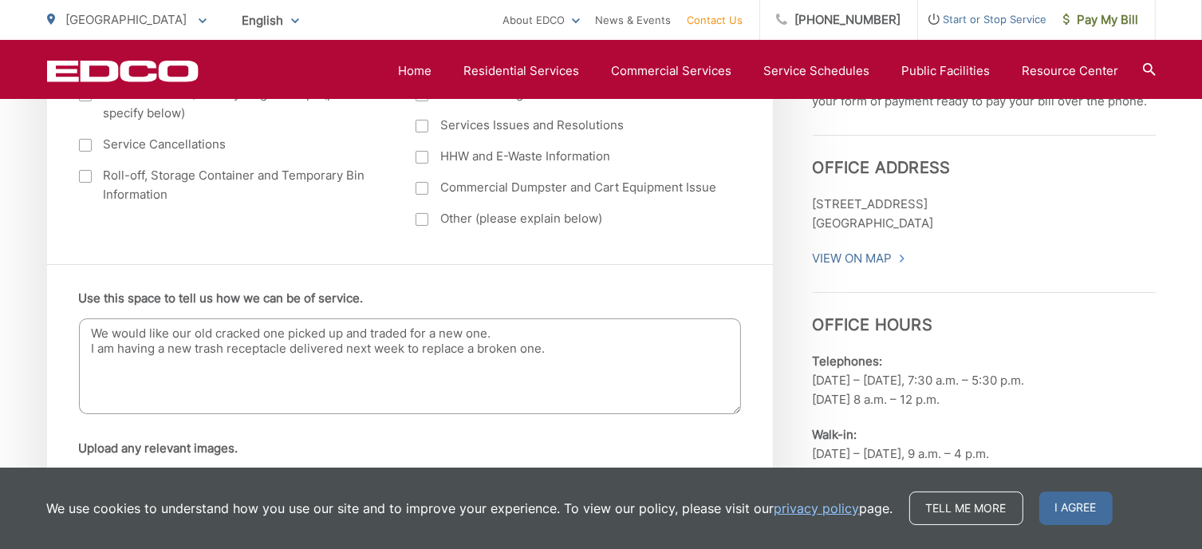
scroll to position [869, 0]
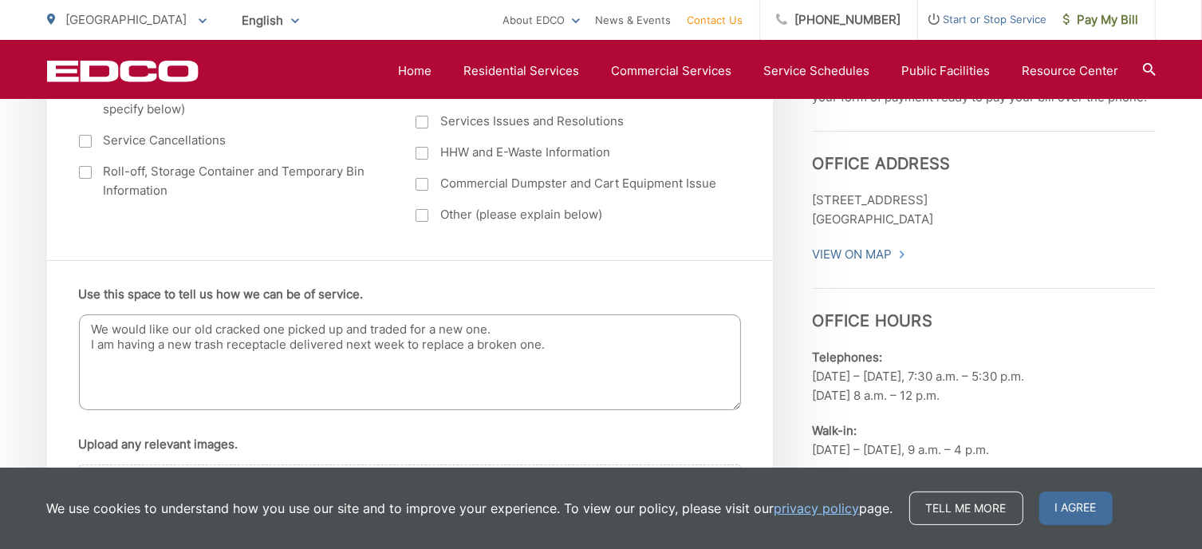
drag, startPoint x: 561, startPoint y: 344, endPoint x: 37, endPoint y: 322, distance: 524.7
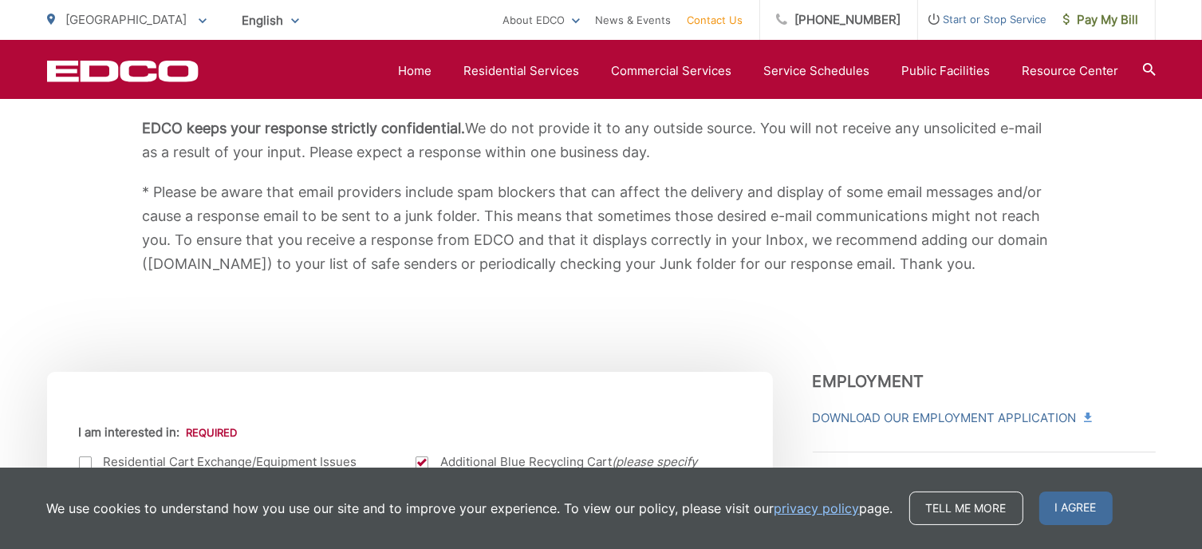
scroll to position [0, 0]
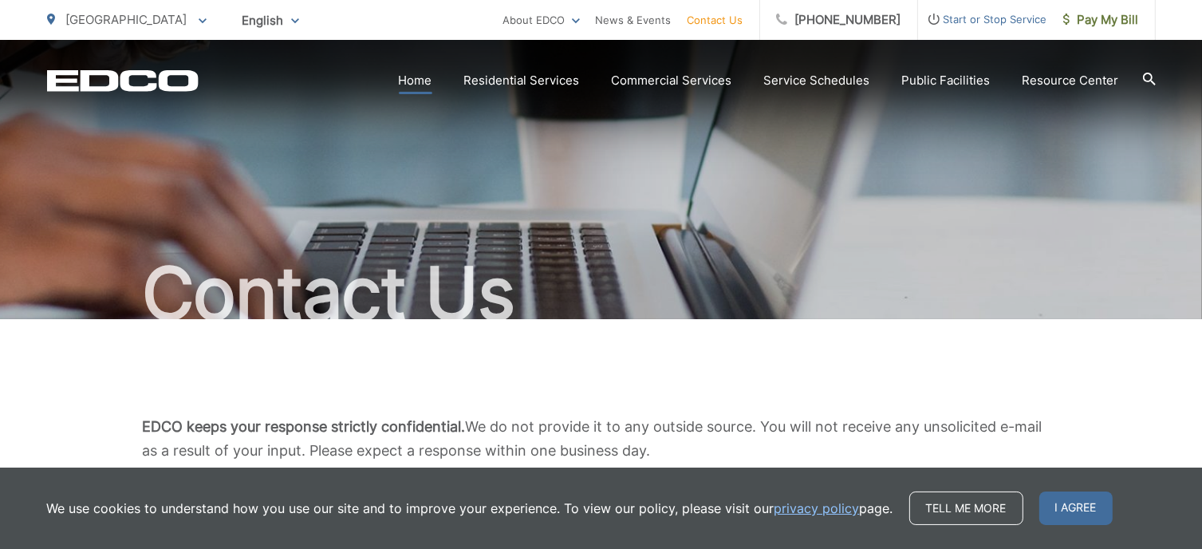
click at [415, 77] on link "Home" at bounding box center [416, 80] width 34 height 19
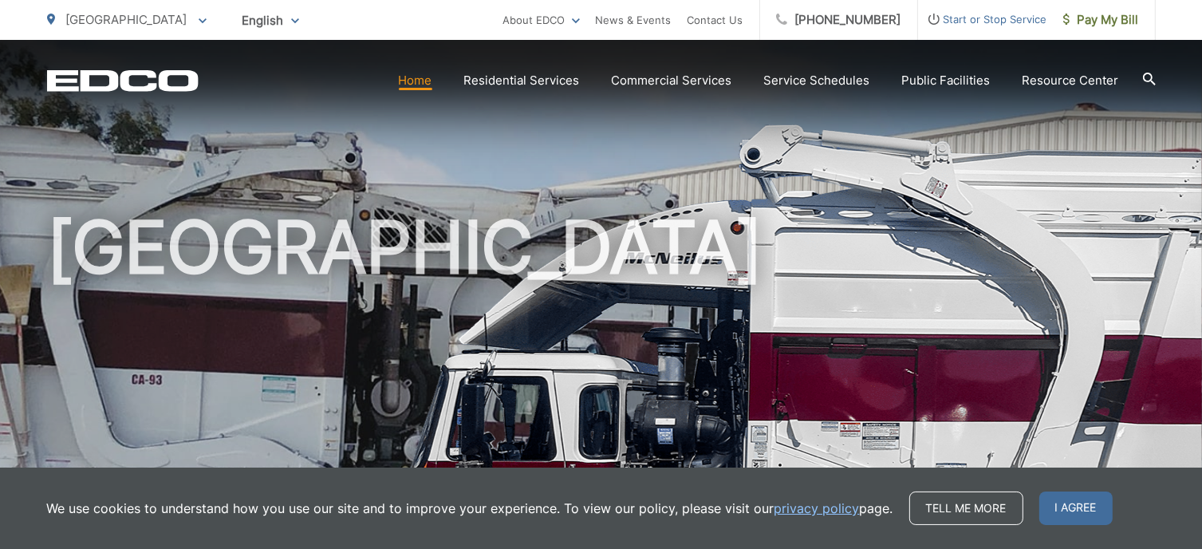
click at [705, 304] on h1 "[GEOGRAPHIC_DATA]" at bounding box center [601, 459] width 1109 height 505
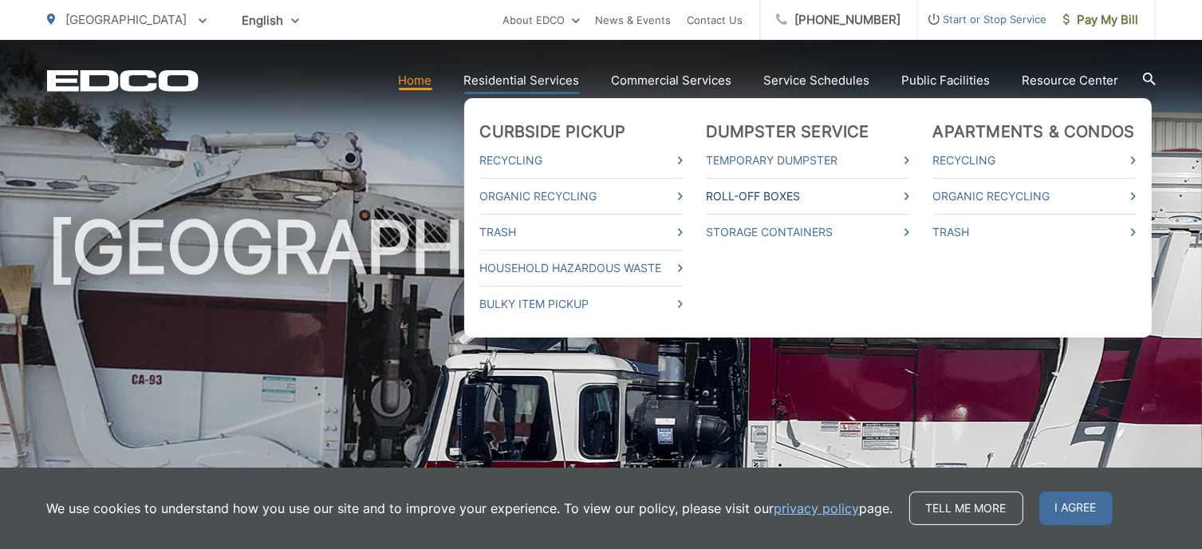
click at [736, 197] on link "Roll-Off Boxes" at bounding box center [808, 196] width 203 height 19
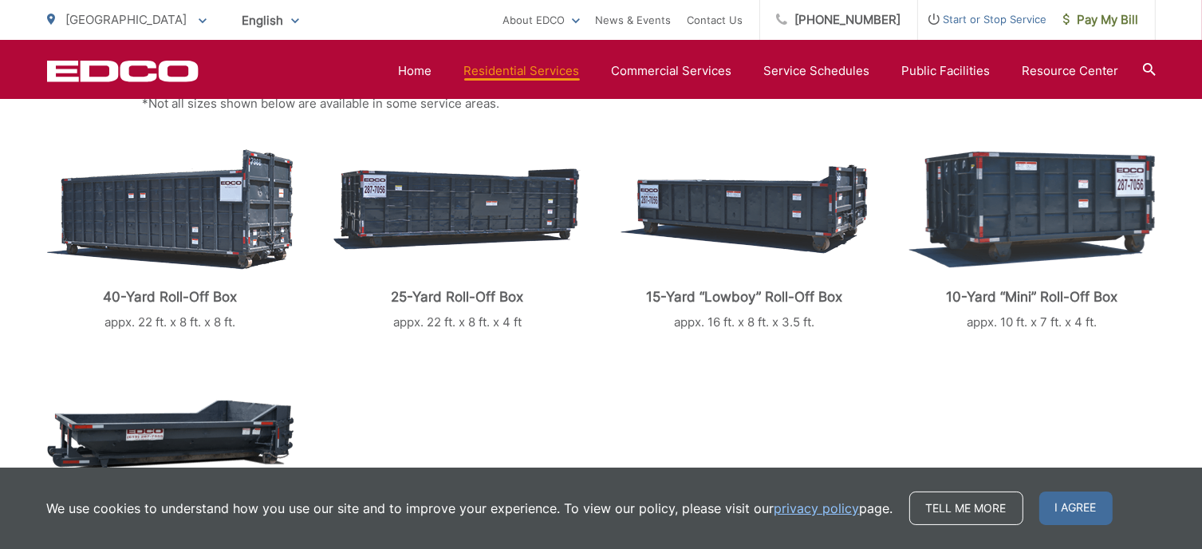
scroll to position [456, 0]
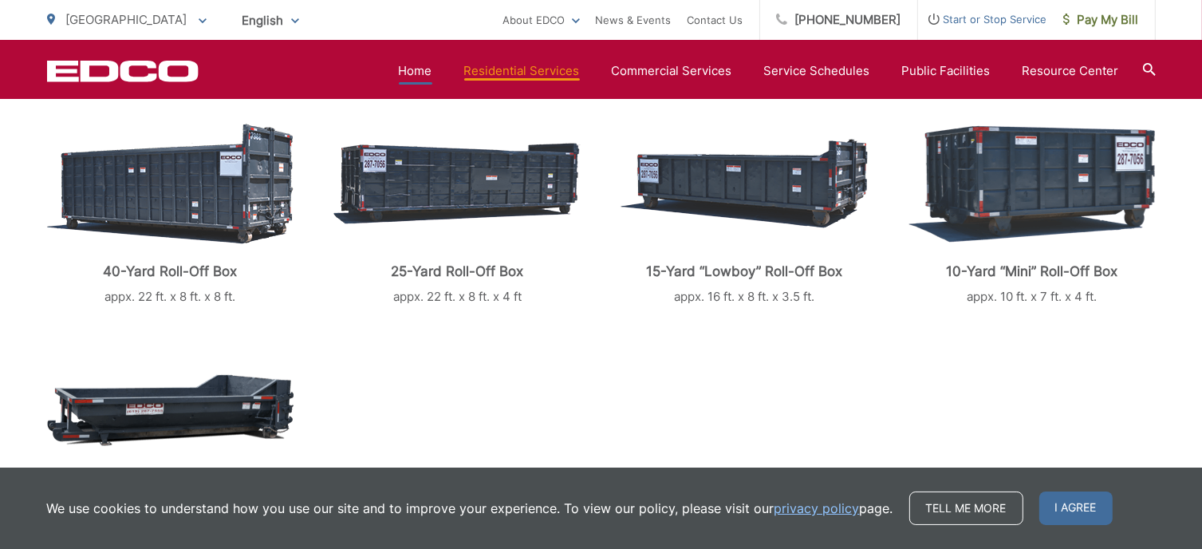
click at [421, 71] on link "Home" at bounding box center [416, 70] width 34 height 19
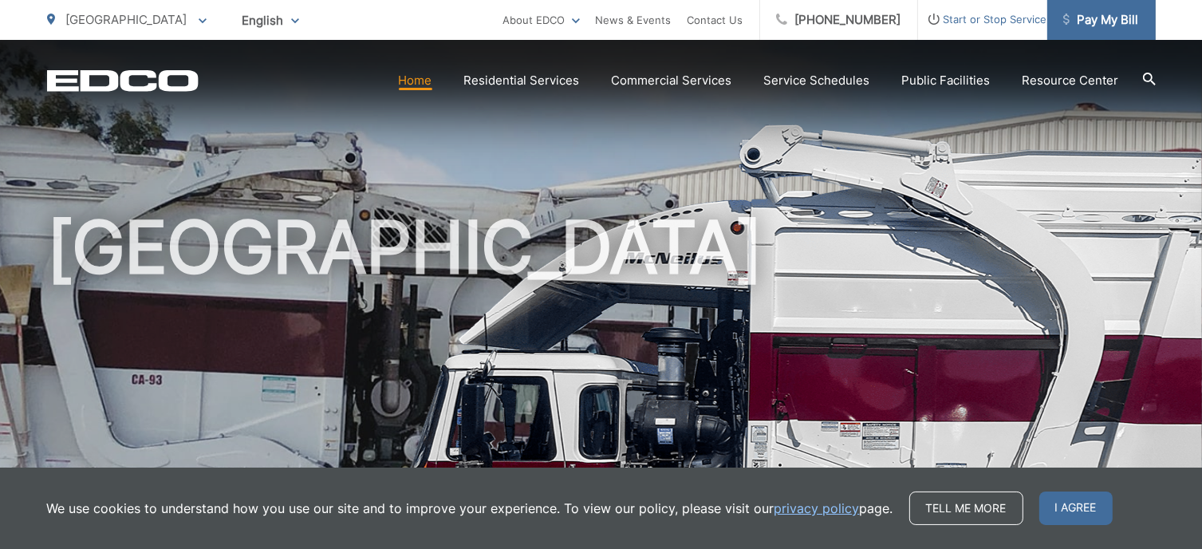
click at [1079, 25] on span "Pay My Bill" at bounding box center [1102, 19] width 76 height 19
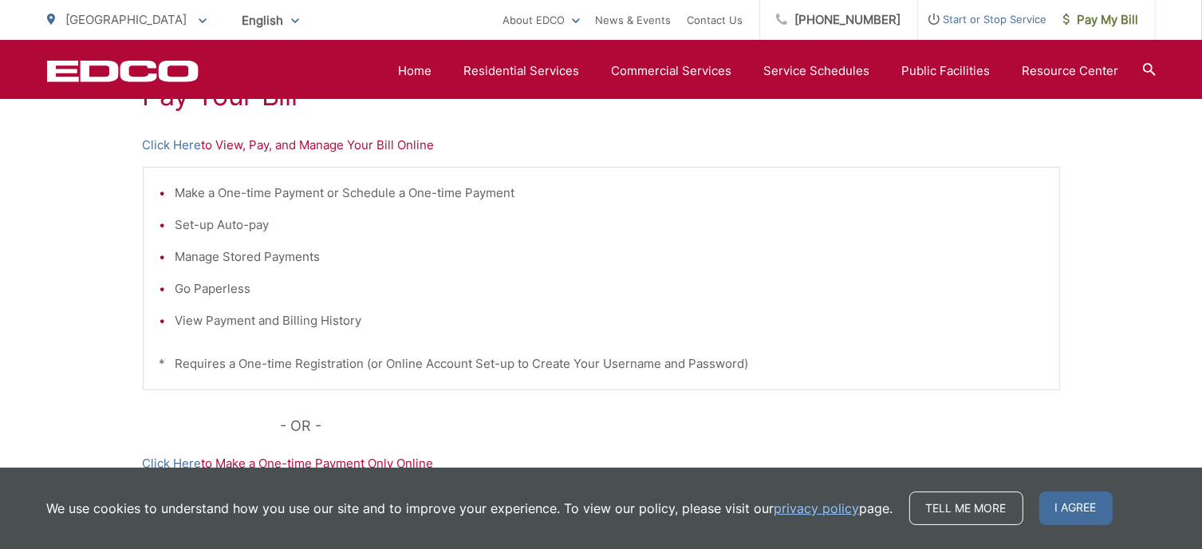
scroll to position [336, 0]
click at [172, 140] on link "Click Here" at bounding box center [172, 144] width 59 height 19
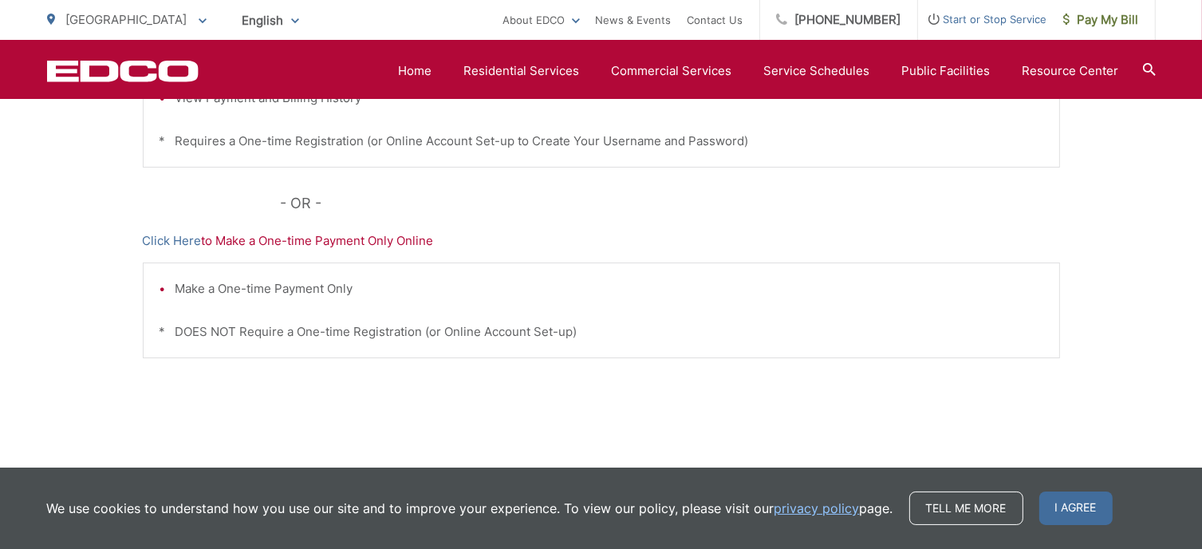
scroll to position [0, 0]
